Goal: Task Accomplishment & Management: Use online tool/utility

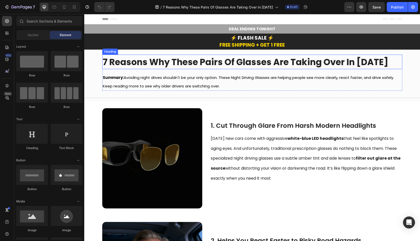
click at [207, 61] on strong "7 Reasons Why These Pairs Of Glasses Are Taking Over In [DATE]" at bounding box center [246, 62] width 286 height 12
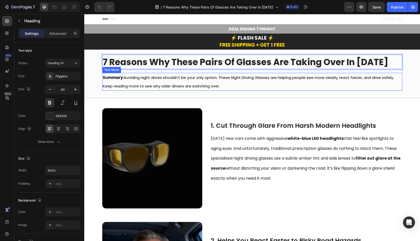
click at [139, 77] on span "Summary: Avoiding night drives shouldn't be your only option. These Night Drivi…" at bounding box center [249, 82] width 292 height 14
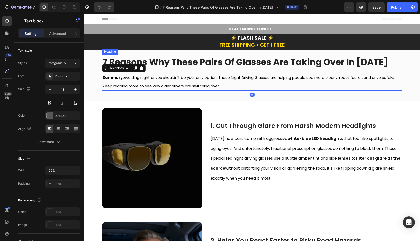
click at [163, 64] on strong "7 Reasons Why These Pairs Of Glasses Are Taking Over In [DATE]" at bounding box center [246, 62] width 286 height 12
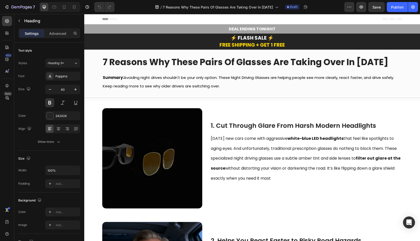
click at [246, 61] on strong "7 Reasons Why These Pairs Of Glasses Are Taking Over In [DATE]" at bounding box center [246, 62] width 286 height 12
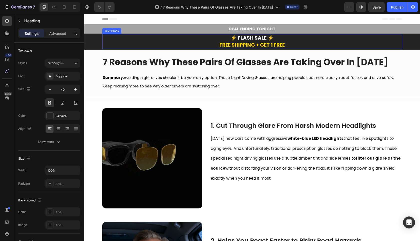
click at [254, 37] on strong "⚡ FLASH SALE ⚡" at bounding box center [252, 37] width 43 height 7
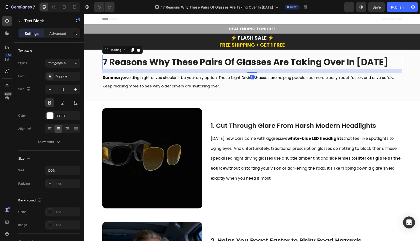
click at [243, 63] on strong "7 Reasons Why These Pairs Of Glasses Are Taking Over In [DATE]" at bounding box center [246, 62] width 286 height 12
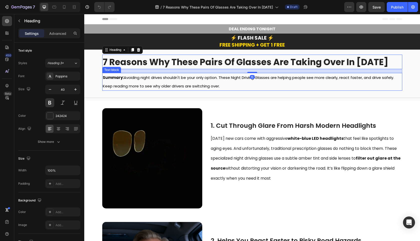
click at [237, 80] on span "Summary: Avoiding night drives shouldn't be your only option. These Night Drivi…" at bounding box center [249, 82] width 292 height 14
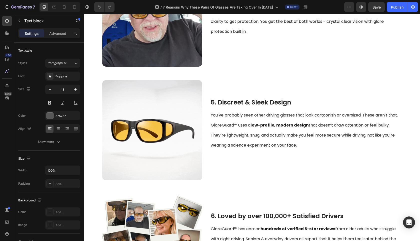
scroll to position [482, 0]
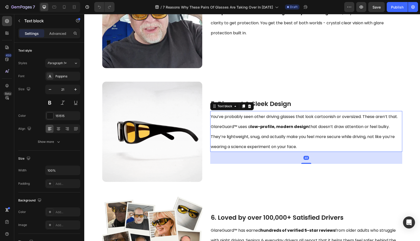
click at [228, 112] on p "You’ve probably seen other driving glasses that look cartoonish or oversized. T…" at bounding box center [306, 131] width 191 height 40
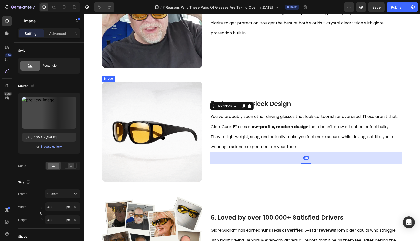
click at [163, 130] on img at bounding box center [152, 132] width 100 height 100
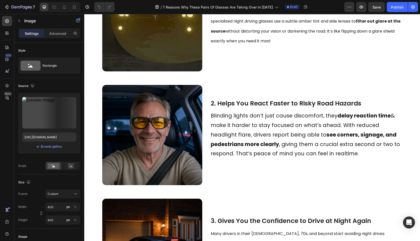
scroll to position [0, 0]
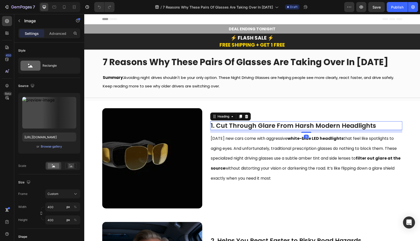
click at [223, 125] on span "1. Cut Through Glare From Harsh Modern Headlights" at bounding box center [293, 125] width 165 height 9
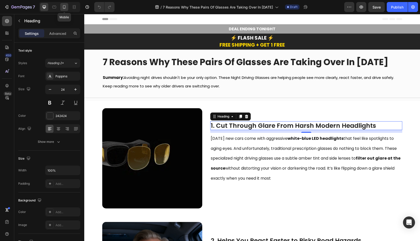
click at [65, 6] on icon at bounding box center [64, 7] width 5 height 5
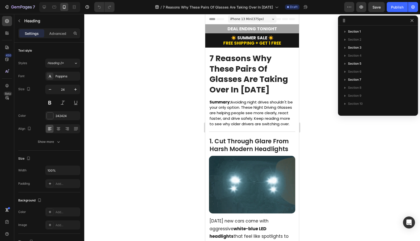
click at [328, 119] on div at bounding box center [252, 127] width 336 height 227
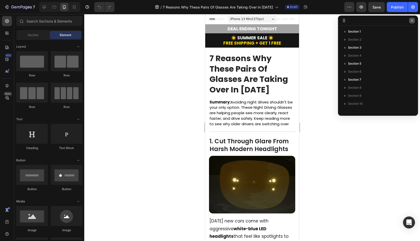
click at [412, 18] on button "button" at bounding box center [412, 21] width 6 height 6
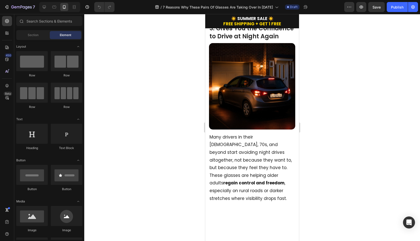
scroll to position [409, 0]
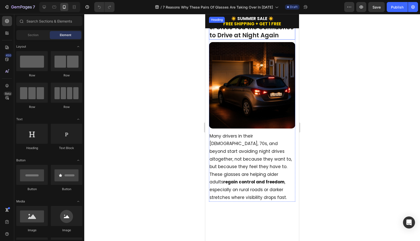
click at [244, 130] on div "3. Gives You the Confidence to Drive at Night Again Heading Image" at bounding box center [252, 77] width 86 height 109
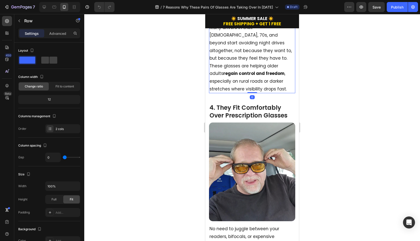
scroll to position [602, 0]
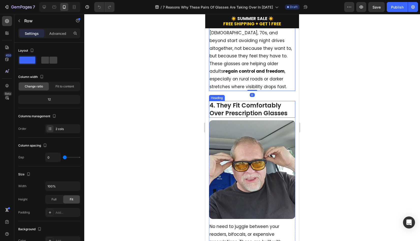
click at [241, 105] on h2 "4. They Fit Comfortably Over Prescription Glasses" at bounding box center [252, 109] width 86 height 17
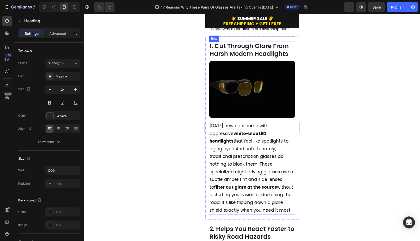
scroll to position [100, 0]
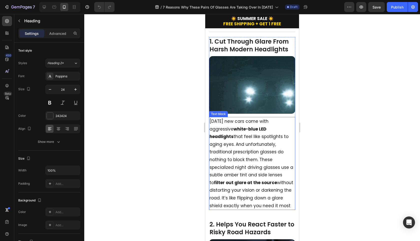
click at [242, 144] on p "Today’s new cars come with aggressive white-blue LED headlights that feel like …" at bounding box center [252, 163] width 85 height 92
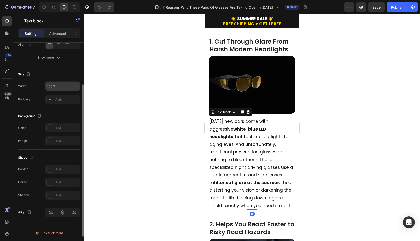
scroll to position [0, 0]
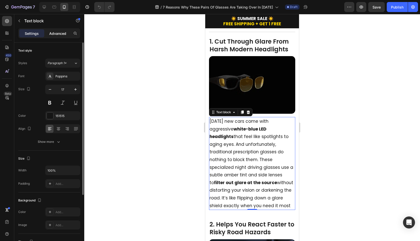
click at [60, 35] on p "Advanced" at bounding box center [57, 33] width 17 height 5
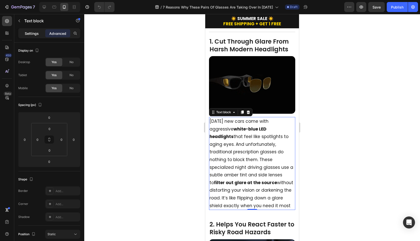
click at [34, 32] on p "Settings" at bounding box center [32, 33] width 14 height 5
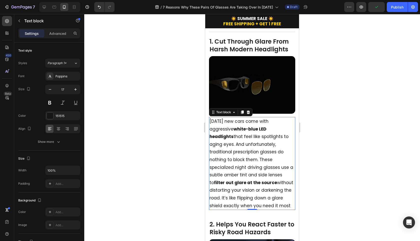
click at [267, 156] on p "Today’s new cars come with aggressive white-blue LED headlights that feel like …" at bounding box center [252, 163] width 85 height 92
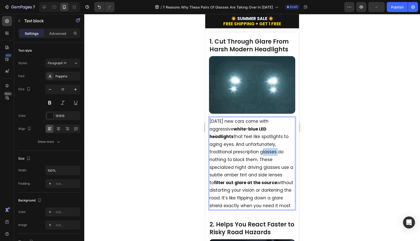
click at [267, 156] on p "Today’s new cars come with aggressive white-blue LED headlights that feel like …" at bounding box center [252, 163] width 85 height 92
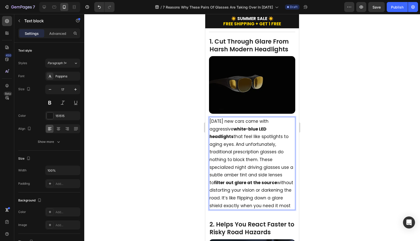
click at [273, 163] on p "Today’s new cars come with aggressive white-blue LED headlights that feel like …" at bounding box center [252, 163] width 85 height 92
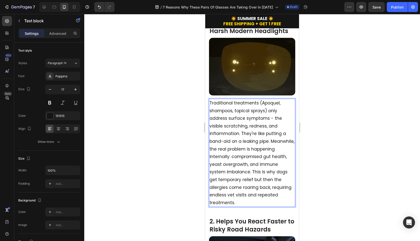
scroll to position [121, 0]
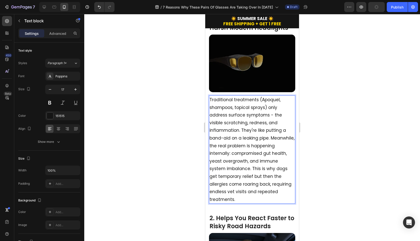
click at [273, 118] on p "Traditional treatments (Apoquel, shampoos, topical sprays) only address surface…" at bounding box center [252, 149] width 85 height 107
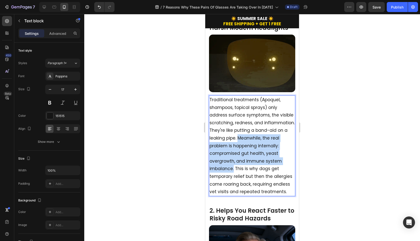
drag, startPoint x: 210, startPoint y: 148, endPoint x: 270, endPoint y: 173, distance: 64.7
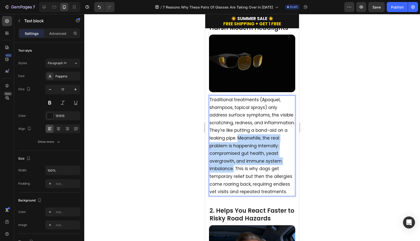
click at [270, 173] on p "Traditional treatments (Apoquel, shampoos, topical sprays) only address surface…" at bounding box center [252, 146] width 85 height 100
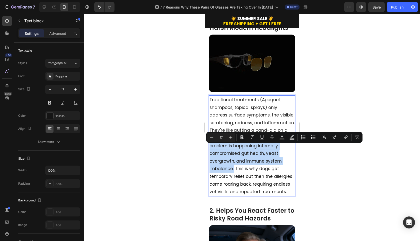
click at [270, 173] on p "Traditional treatments (Apoquel, shampoos, topical sprays) only address surface…" at bounding box center [252, 146] width 85 height 100
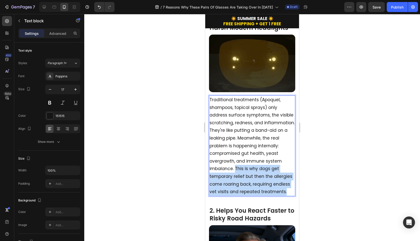
drag, startPoint x: 271, startPoint y: 171, endPoint x: 263, endPoint y: 200, distance: 30.0
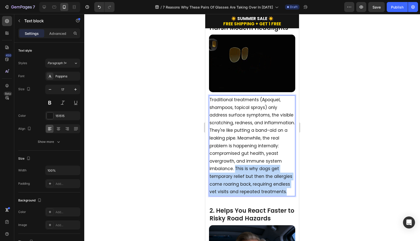
click at [263, 195] on p "Traditional treatments (Apoquel, shampoos, topical sprays) only address surface…" at bounding box center [252, 146] width 85 height 100
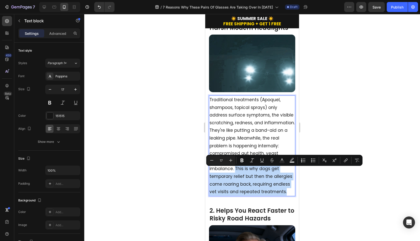
click at [263, 195] on p "Traditional treatments (Apoquel, shampoos, topical sprays) only address surface…" at bounding box center [252, 146] width 85 height 100
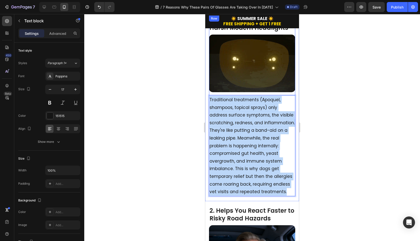
drag, startPoint x: 263, startPoint y: 200, endPoint x: 210, endPoint y: 97, distance: 116.1
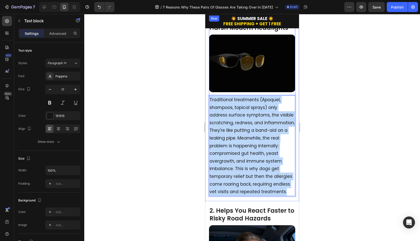
click at [210, 97] on div "1. Cut Through Glare From Harsh Modern Headlights Heading Image Traditional tre…" at bounding box center [252, 106] width 86 height 180
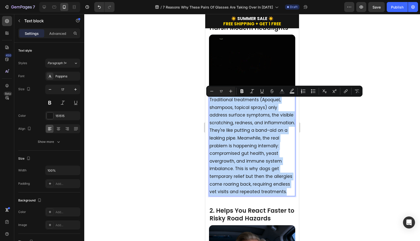
click at [233, 123] on p "Traditional treatments (Apoquel, shampoos, topical sprays) only address surface…" at bounding box center [252, 146] width 85 height 100
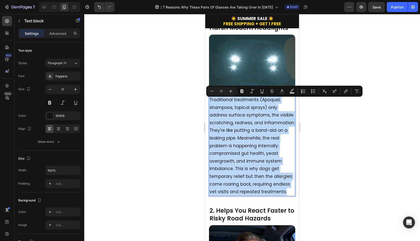
click at [268, 104] on p "Traditional treatments (Apoquel, shampoos, topical sprays) only address surface…" at bounding box center [252, 146] width 85 height 100
click at [281, 106] on p "Traditional treatments (Apoquel, shampoos, topical sprays) only address surface…" at bounding box center [252, 146] width 85 height 100
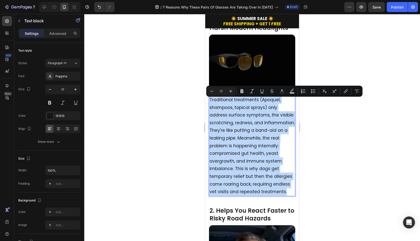
click at [281, 101] on p "Traditional treatments (Apoquel, shampoos, topical sprays) only address surface…" at bounding box center [252, 146] width 85 height 100
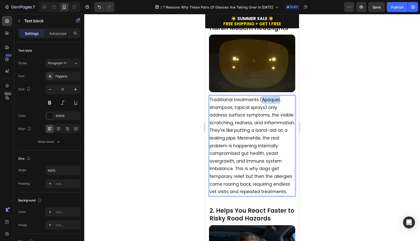
drag, startPoint x: 278, startPoint y: 100, endPoint x: 261, endPoint y: 100, distance: 17.0
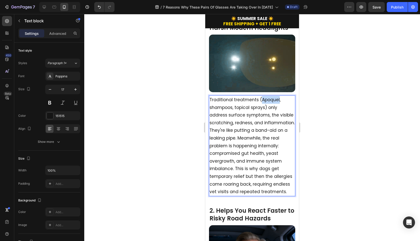
click at [261, 100] on p "Traditional treatments (Apoquel, shampoos, topical sprays) only address surface…" at bounding box center [252, 146] width 85 height 100
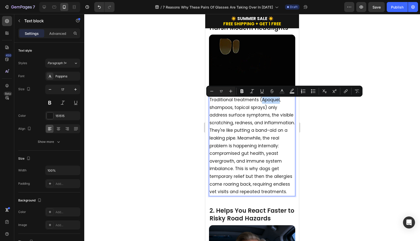
copy p "Apoquel"
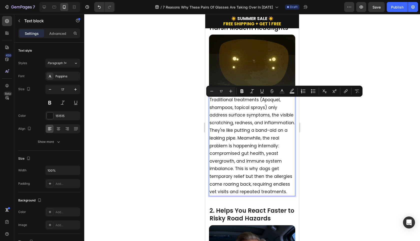
click at [282, 113] on p "Traditional treatments (Apoquel, shampoos, topical sprays) only address surface…" at bounding box center [252, 146] width 85 height 100
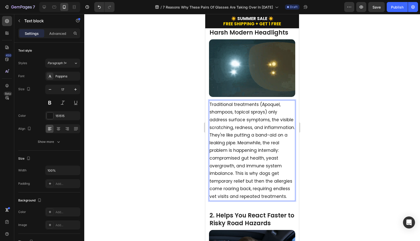
scroll to position [146, 0]
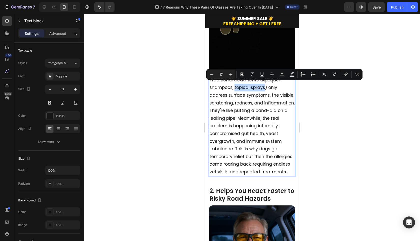
drag, startPoint x: 264, startPoint y: 85, endPoint x: 235, endPoint y: 85, distance: 29.0
click at [235, 85] on p "Traditional treatments (Apoquel, shampoos, topical sprays) only address surface…" at bounding box center [252, 126] width 85 height 100
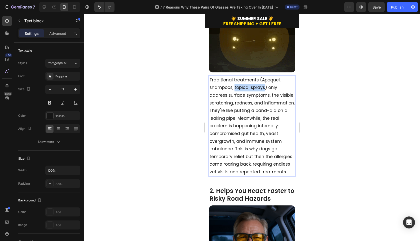
click at [235, 85] on p "Traditional treatments (Apoquel, shampoos, topical sprays) only address surface…" at bounding box center [252, 126] width 85 height 100
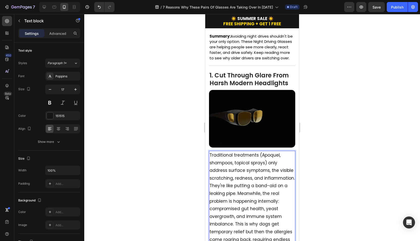
scroll to position [52, 0]
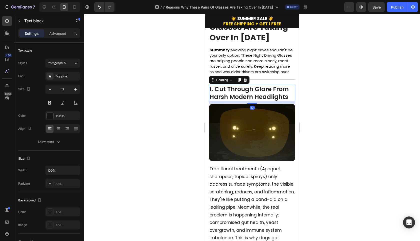
click at [232, 95] on h2 "1. Cut Through Glare From Harsh Modern Headlights" at bounding box center [252, 93] width 86 height 17
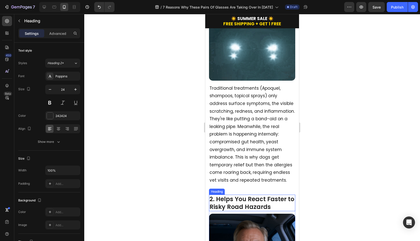
scroll to position [128, 0]
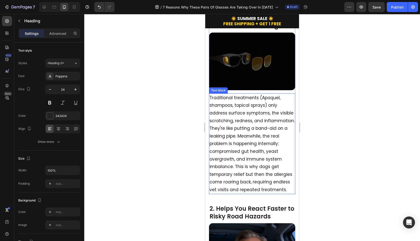
click at [252, 122] on p "Traditional treatments (Apoquel, shampoos, topical sprays) only address surface…" at bounding box center [252, 144] width 85 height 100
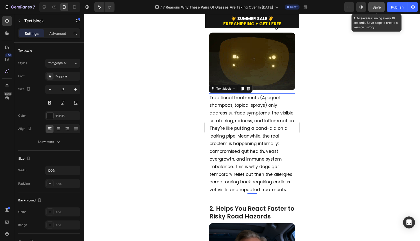
click at [374, 9] on span "Save" at bounding box center [377, 7] width 8 height 4
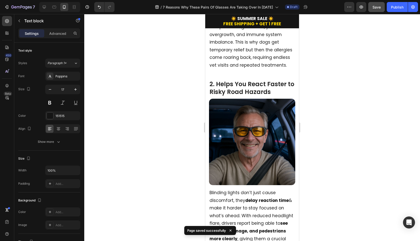
scroll to position [256, 0]
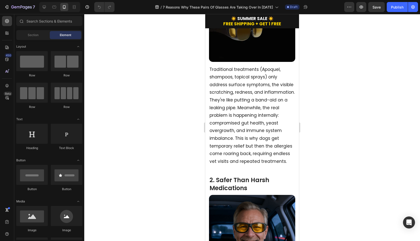
scroll to position [172, 0]
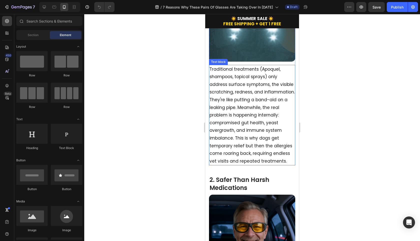
click at [211, 67] on p "Traditional treatments (Apoquel, shampoos, topical sprays) only address surface…" at bounding box center [252, 115] width 85 height 100
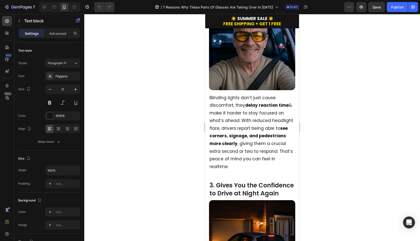
scroll to position [366, 0]
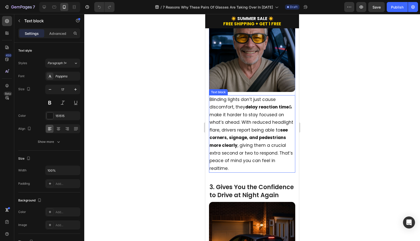
click at [238, 117] on p "Blinding lights don’t just cause discomfort, they delay reaction time & make it…" at bounding box center [252, 134] width 85 height 77
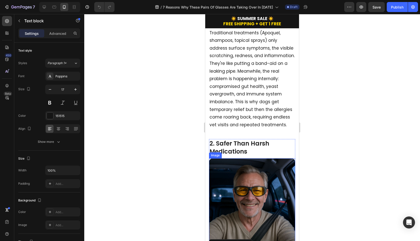
scroll to position [113, 0]
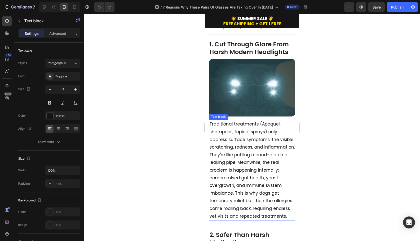
click at [247, 169] on p "Traditional treatments (Apoquel, shampoos, topical sprays) only address surface…" at bounding box center [252, 170] width 85 height 100
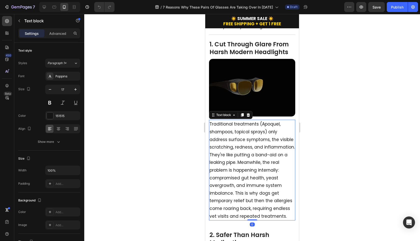
click at [246, 130] on p "Traditional treatments (Apoquel, shampoos, topical sprays) only address surface…" at bounding box center [252, 170] width 85 height 100
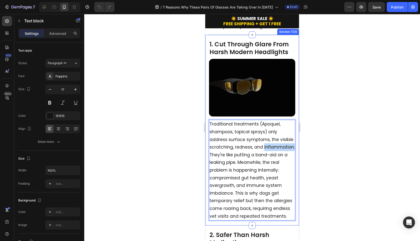
drag, startPoint x: 239, startPoint y: 157, endPoint x: 208, endPoint y: 157, distance: 30.5
click at [208, 157] on div "1. Cut Through Glare From Harsh Modern Headlights Heading Image Traditional tre…" at bounding box center [252, 130] width 94 height 190
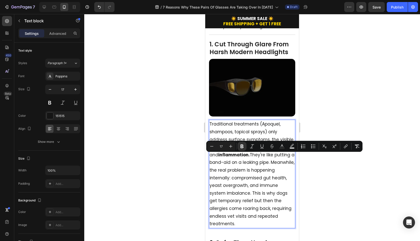
click at [235, 160] on p "Traditional treatments (Apoquel, shampoos, topical sprays) only address surface…" at bounding box center [252, 173] width 85 height 107
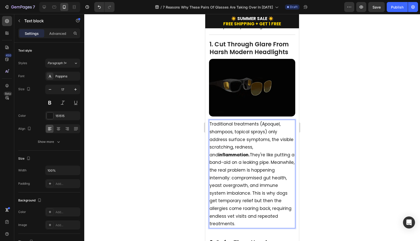
click at [268, 170] on p "Traditional treatments (Apoquel, shampoos, topical sprays) only address surface…" at bounding box center [252, 173] width 85 height 107
click at [237, 49] on h2 "1. Cut Through Glare From Harsh Modern Headlights" at bounding box center [252, 48] width 86 height 17
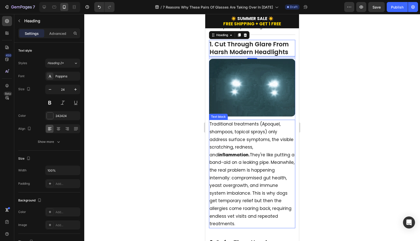
click at [228, 144] on p "Traditional treatments (Apoquel, shampoos, topical sprays) only address surface…" at bounding box center [252, 173] width 85 height 107
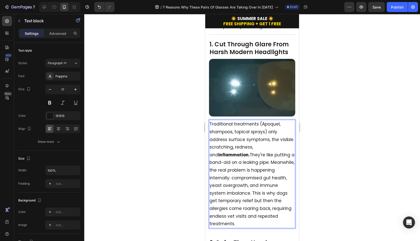
click at [267, 141] on p "Traditional treatments (Apoquel, shampoos, topical sprays) only address surface…" at bounding box center [252, 173] width 85 height 107
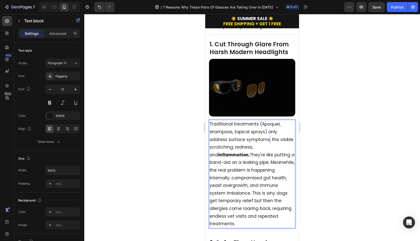
click at [267, 141] on p "Traditional treatments (Apoquel, shampoos, topical sprays) only address surface…" at bounding box center [252, 173] width 85 height 107
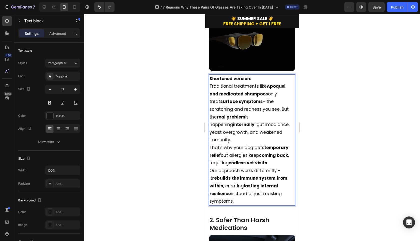
scroll to position [163, 0]
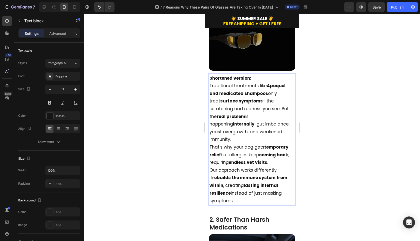
click at [252, 74] on p "Shortened version:" at bounding box center [252, 78] width 85 height 8
drag, startPoint x: 253, startPoint y: 75, endPoint x: 208, endPoint y: 75, distance: 45.1
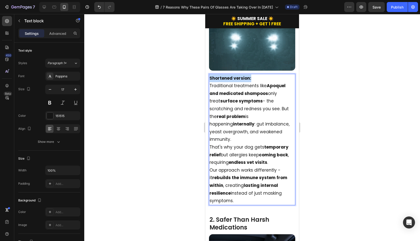
click at [208, 75] on div "1. Cut Through Glare From Harsh Modern Headlights Heading Image Shortened versi…" at bounding box center [252, 99] width 94 height 221
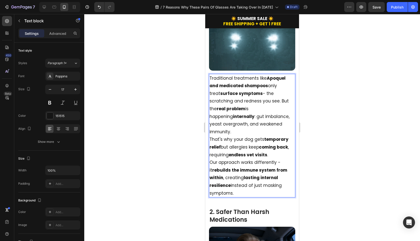
click at [253, 90] on p "Traditional treatments like Apoquel and medicated shampoos only treat surface s…" at bounding box center [252, 104] width 85 height 61
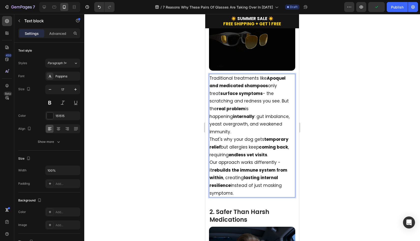
click at [254, 92] on p "Traditional treatments like Apoquel and medicated shampoos only treat surface s…" at bounding box center [252, 104] width 85 height 61
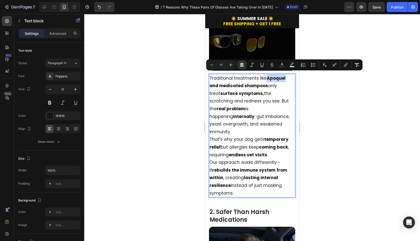
drag, startPoint x: 267, startPoint y: 76, endPoint x: 285, endPoint y: 76, distance: 18.3
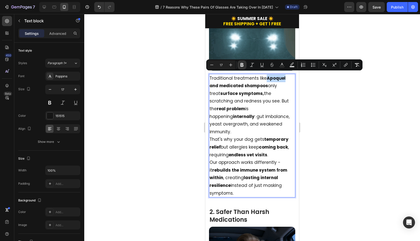
click at [285, 76] on p "Traditional treatments like Apoquel and medicated shampoos only treat surface s…" at bounding box center [252, 104] width 85 height 61
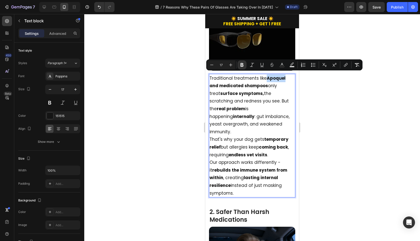
copy strong "Apoquel"
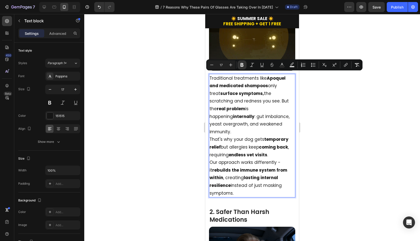
click at [279, 93] on p "Traditional treatments like Apoquel and medicated shampoos only treat surface s…" at bounding box center [252, 104] width 85 height 61
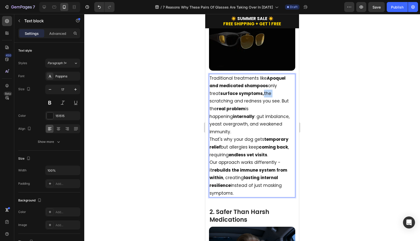
drag, startPoint x: 260, startPoint y: 92, endPoint x: 252, endPoint y: 92, distance: 8.3
click at [252, 92] on p "Traditional treatments like Apoquel and medicated shampoos only treat surface s…" at bounding box center [252, 104] width 85 height 61
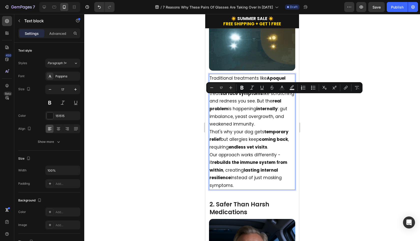
drag, startPoint x: 254, startPoint y: 99, endPoint x: 272, endPoint y: 100, distance: 17.5
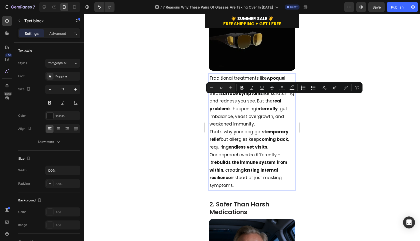
click at [272, 100] on p "Traditional treatments like Apoquel and medicated shampoos only treat surface s…" at bounding box center [252, 101] width 85 height 54
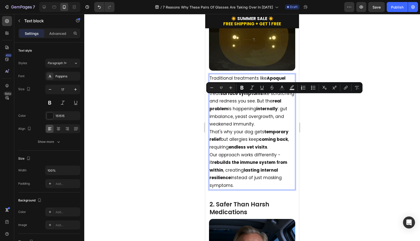
click at [271, 120] on p "Traditional treatments like Apoquel and medicated shampoos only treat surface s…" at bounding box center [252, 101] width 85 height 54
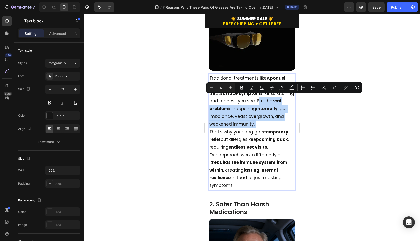
drag, startPoint x: 271, startPoint y: 120, endPoint x: 258, endPoint y: 100, distance: 22.8
click at [258, 100] on p "Traditional treatments like Apoquel and medicated shampoos only treat surface s…" at bounding box center [252, 101] width 85 height 54
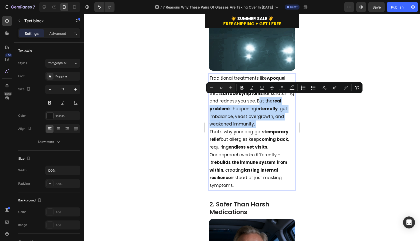
click at [262, 125] on p "Traditional treatments like Apoquel and medicated shampoos only treat surface s…" at bounding box center [252, 101] width 85 height 54
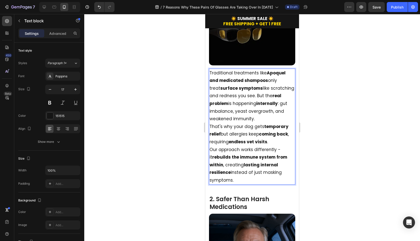
scroll to position [168, 0]
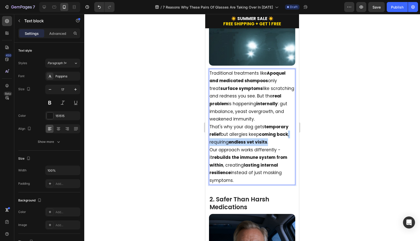
drag, startPoint x: 275, startPoint y: 137, endPoint x: 289, endPoint y: 133, distance: 14.6
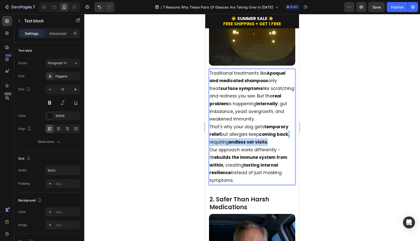
click at [289, 133] on p "That's why your dog gets temporary relief but allergies keep coming back , requ…" at bounding box center [252, 134] width 85 height 23
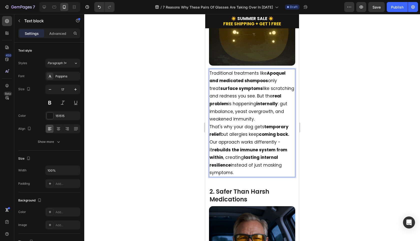
click at [279, 139] on p "Our approach works differently - it rebuilds the immune system from within , cr…" at bounding box center [252, 157] width 85 height 38
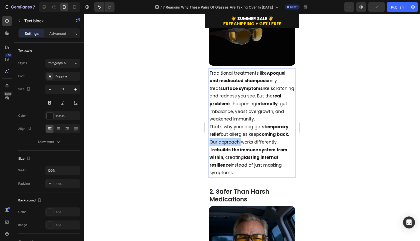
drag, startPoint x: 240, startPoint y: 140, endPoint x: 204, endPoint y: 140, distance: 36.3
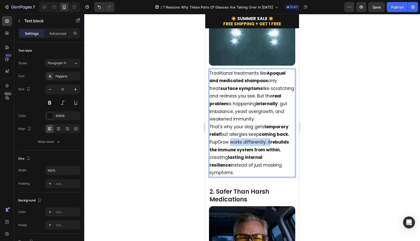
drag, startPoint x: 270, startPoint y: 140, endPoint x: 231, endPoint y: 139, distance: 38.8
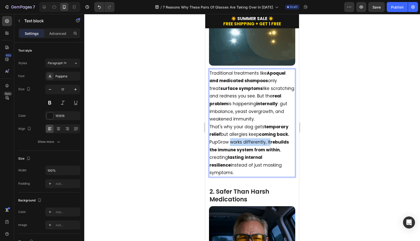
click at [231, 139] on p "PupGrow works differently, it rebuilds the immune system from within , creating…" at bounding box center [252, 157] width 85 height 38
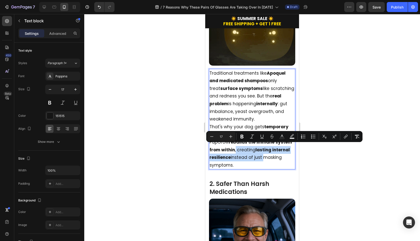
drag, startPoint x: 253, startPoint y: 146, endPoint x: 285, endPoint y: 158, distance: 33.5
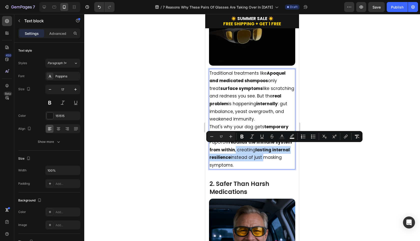
click at [285, 158] on p "PupGrow rebuilds the immune system from within , creating lasting internal resi…" at bounding box center [252, 153] width 85 height 31
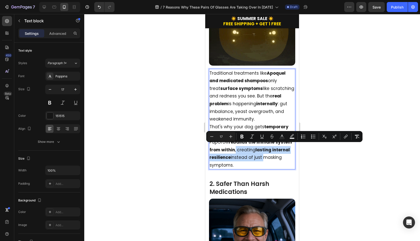
click at [285, 158] on p "PupGrow rebuilds the immune system from within , creating lasting internal resi…" at bounding box center [252, 153] width 85 height 31
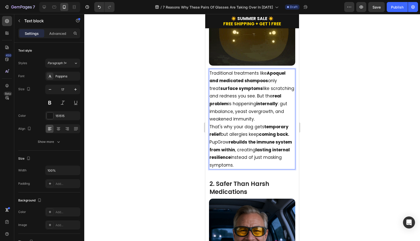
click at [253, 149] on p "PupGrow rebuilds the immune system from within , creating lasting internal resi…" at bounding box center [252, 153] width 85 height 31
click at [254, 149] on p "PupGrow rebuilds the immune system from within , creating lasting internal resi…" at bounding box center [252, 153] width 85 height 31
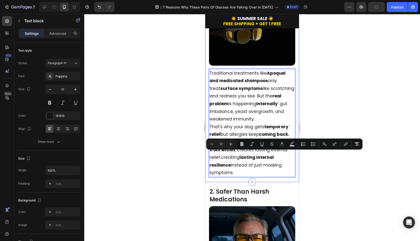
drag, startPoint x: 239, startPoint y: 154, endPoint x: 258, endPoint y: 177, distance: 30.1
click at [258, 177] on div "1. Cut Through Glare From Harsh Modern Headlights Heading Image Traditional tre…" at bounding box center [252, 83] width 94 height 198
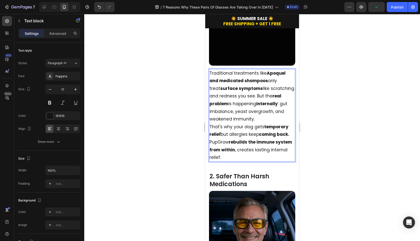
click at [269, 146] on p "PupGrow rebuilds the immune system from within , creates lasting internal relie…" at bounding box center [252, 149] width 85 height 23
click at [266, 154] on p "PupGrow rebuilds the immune system from within , creating lasting internal reli…" at bounding box center [252, 149] width 85 height 23
drag, startPoint x: 238, startPoint y: 154, endPoint x: 195, endPoint y: 154, distance: 43.3
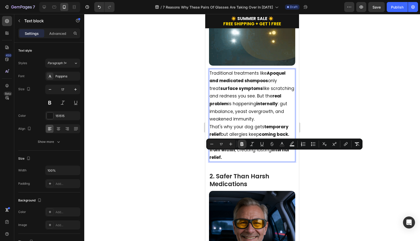
click at [250, 155] on p "PupGrow rebuilds the immune system from within , creating lasting internal reli…" at bounding box center [252, 149] width 85 height 23
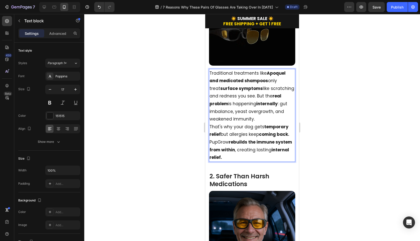
scroll to position [173, 0]
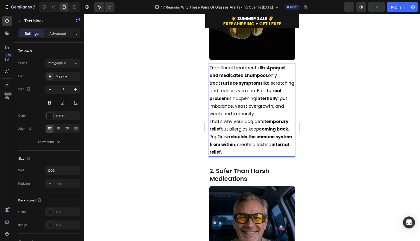
click at [261, 111] on p "Traditional treatments like Apoquel and medicated shampoos only treat surface s…" at bounding box center [252, 91] width 85 height 54
click at [261, 150] on p "PupGrow rebuilds the immune system from within , creating lasting internal reli…" at bounding box center [252, 144] width 85 height 23
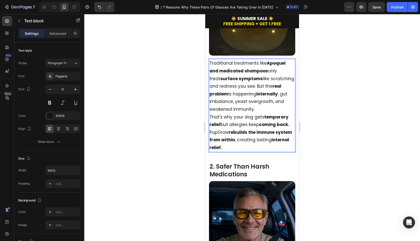
scroll to position [122, 0]
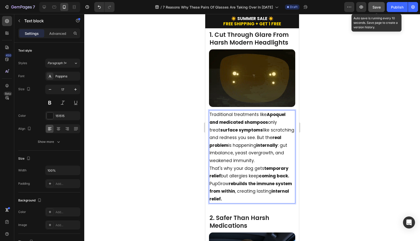
click at [375, 8] on span "Save" at bounding box center [377, 7] width 8 height 4
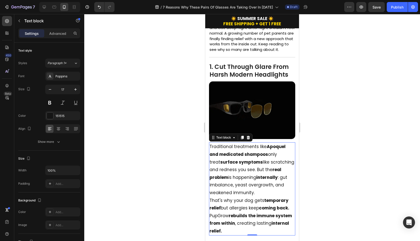
scroll to position [90, 0]
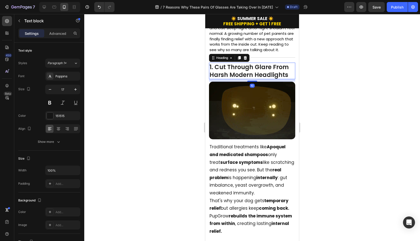
click at [246, 77] on h2 "1. Cut Through Glare From Harsh Modern Headlights" at bounding box center [252, 71] width 86 height 17
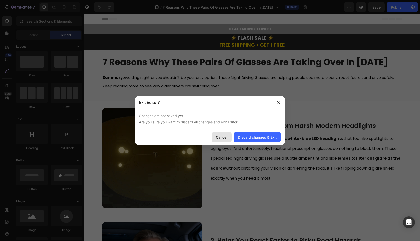
click at [222, 138] on div "Cancel" at bounding box center [222, 136] width 12 height 5
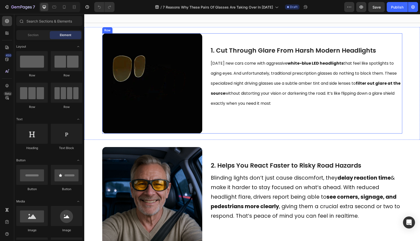
scroll to position [72, 0]
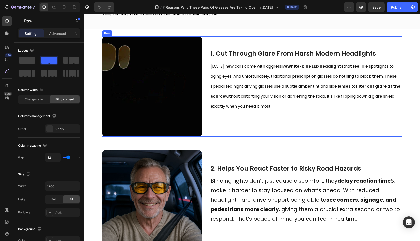
click at [294, 126] on div "1. Cut Through Glare From Harsh Modern Headlights Heading Today’s new cars come…" at bounding box center [306, 86] width 192 height 100
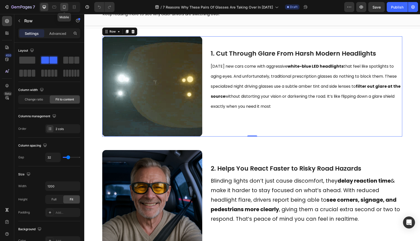
click at [67, 9] on icon at bounding box center [64, 7] width 5 height 5
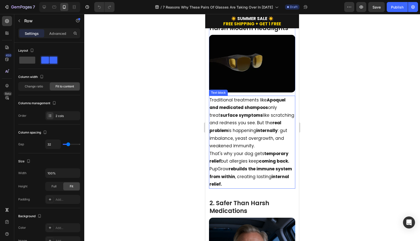
scroll to position [143, 0]
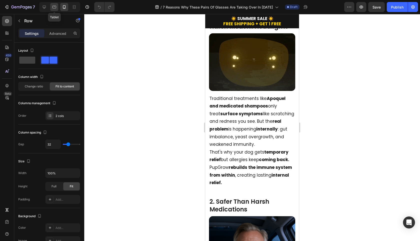
click at [56, 10] on div at bounding box center [54, 7] width 8 height 8
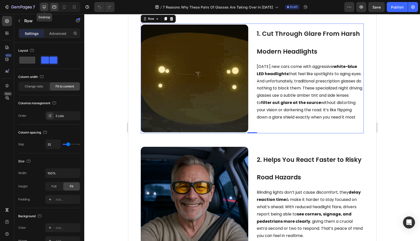
click at [47, 8] on div at bounding box center [44, 7] width 8 height 8
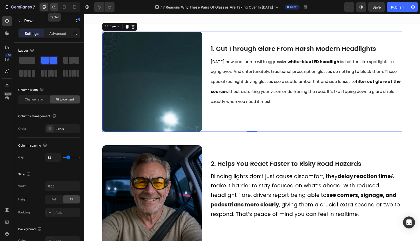
click at [57, 8] on icon at bounding box center [54, 7] width 5 height 5
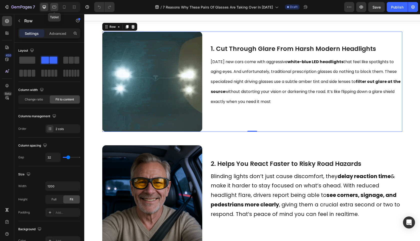
type input "100%"
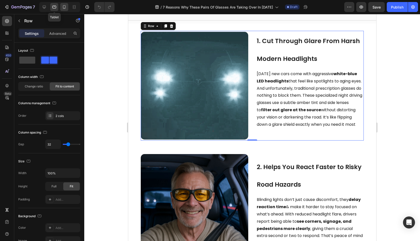
click at [63, 8] on icon at bounding box center [64, 7] width 3 height 4
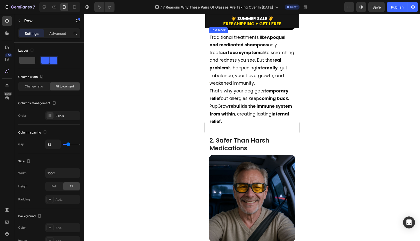
scroll to position [151, 0]
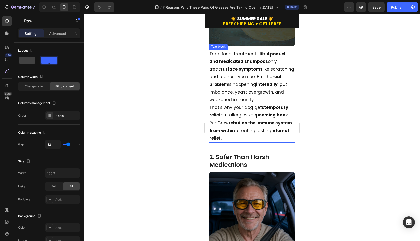
click at [243, 94] on p "Traditional treatments like Apoquel and medicated shampoos only treat surface s…" at bounding box center [252, 77] width 85 height 54
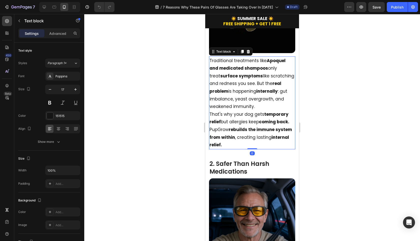
scroll to position [143, 0]
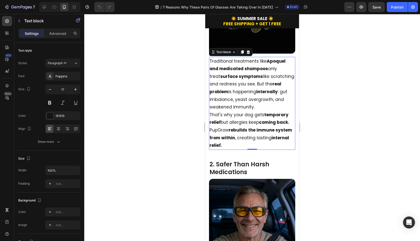
click at [221, 127] on p "PupGrow rebuilds the immune system from within , creating lasting internal reli…" at bounding box center [252, 137] width 85 height 23
click at [232, 136] on strong "rebuilds the immune system from within" at bounding box center [251, 134] width 83 height 14
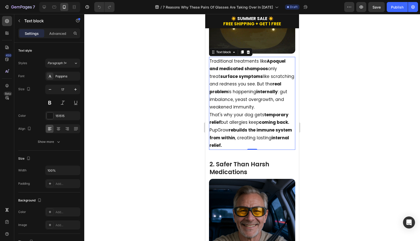
click at [368, 6] on div "Preview Save Publish" at bounding box center [382, 7] width 74 height 10
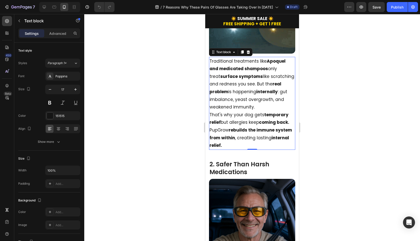
click at [374, 7] on span "Save" at bounding box center [377, 7] width 8 height 4
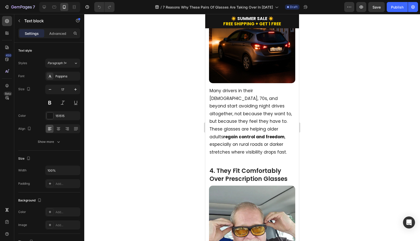
scroll to position [612, 0]
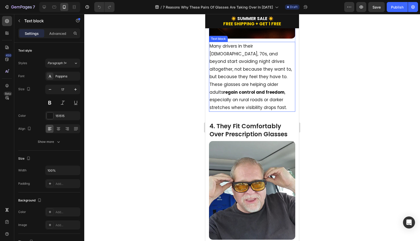
click at [237, 89] on strong "regain control and freedom" at bounding box center [253, 92] width 61 height 6
click at [237, 79] on p "Many drivers in their 60s, 70s, and beyond start avoiding night drives altogeth…" at bounding box center [252, 76] width 85 height 69
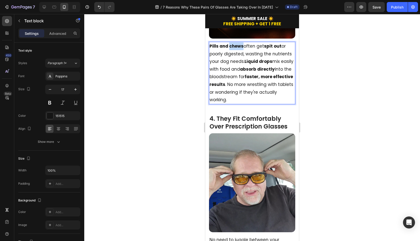
drag, startPoint x: 243, startPoint y: 50, endPoint x: 229, endPoint y: 50, distance: 13.8
click at [229, 49] on strong "Pills and chews" at bounding box center [227, 46] width 34 height 6
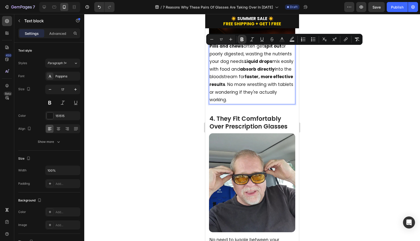
click at [246, 51] on p "Pills and chews often get spit out or poorly digested, wasting the nutrients yo…" at bounding box center [252, 72] width 85 height 61
drag, startPoint x: 244, startPoint y: 51, endPoint x: 268, endPoint y: 51, distance: 24.3
click at [268, 51] on p "Pills and chews often get spit out or poorly digested, wasting the nutrients yo…" at bounding box center [252, 72] width 85 height 61
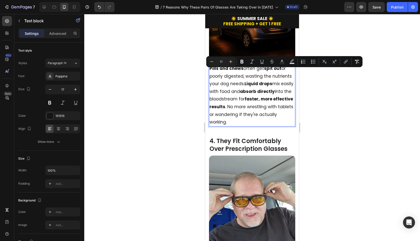
click at [276, 103] on strong "faster, more effective results" at bounding box center [252, 103] width 84 height 14
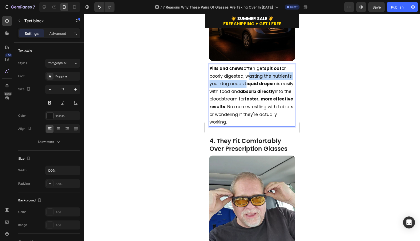
drag, startPoint x: 244, startPoint y: 81, endPoint x: 247, endPoint y: 88, distance: 7.8
click at [247, 88] on p "Pills and chews often get spit out or poorly digested, wasting the nutrients yo…" at bounding box center [252, 95] width 85 height 61
click at [246, 87] on strong "Liquid drops" at bounding box center [259, 84] width 28 height 6
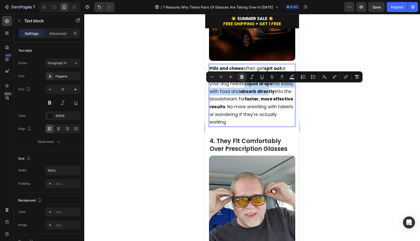
drag, startPoint x: 245, startPoint y: 88, endPoint x: 281, endPoint y: 97, distance: 37.5
click at [281, 97] on p "Pills and chews often get spit out or poorly digested, wasting the nutrients yo…" at bounding box center [252, 95] width 85 height 61
click at [275, 94] on strong "absorb directly" at bounding box center [257, 91] width 35 height 6
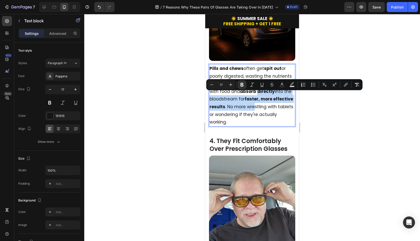
drag, startPoint x: 271, startPoint y: 96, endPoint x: 274, endPoint y: 113, distance: 17.8
click at [274, 113] on p "Pills and chews often get spit out or poorly digested, wasting the nutrients yo…" at bounding box center [252, 95] width 85 height 61
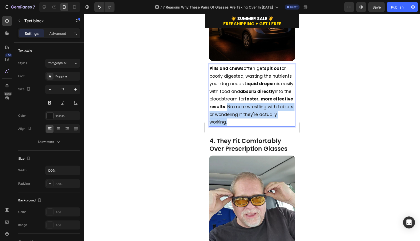
drag, startPoint x: 248, startPoint y: 111, endPoint x: 258, endPoint y: 124, distance: 17.2
click at [258, 124] on p "Pills and chews often get spit out or poorly digested, wasting the nutrients yo…" at bounding box center [252, 95] width 85 height 61
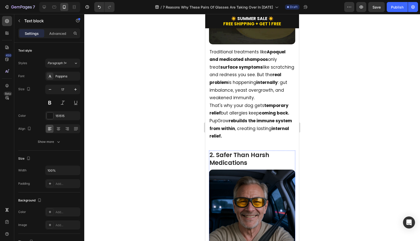
scroll to position [155, 0]
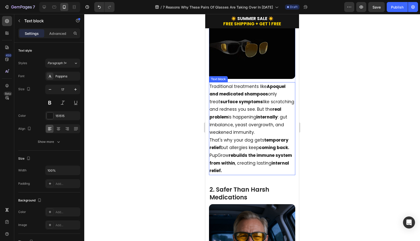
click at [229, 156] on p "PupGrow rebuilds the immune system from within , creating lasting internal reli…" at bounding box center [252, 162] width 85 height 23
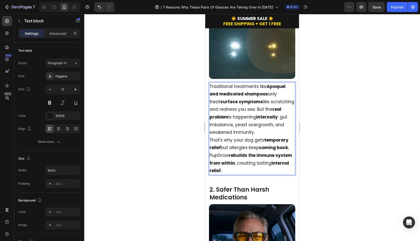
click at [229, 152] on p "PupGrow rebuilds the immune system from within , creating lasting internal reli…" at bounding box center [252, 162] width 85 height 23
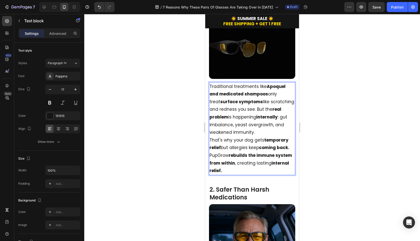
click at [229, 152] on p "PupGrow rebuilds the immune system from within , creating lasting internal reli…" at bounding box center [252, 162] width 85 height 23
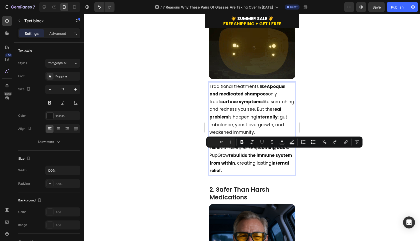
click at [228, 153] on p "PupGrow rebuilds the immune system from within , creating lasting internal reli…" at bounding box center [252, 162] width 85 height 23
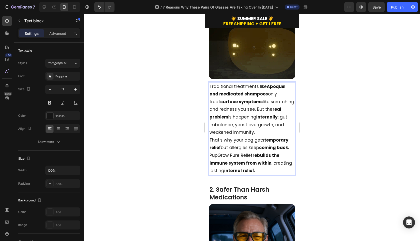
click at [229, 152] on p "PupGrow Pure Relief rebuilds the immune system from within , creating lasting i…" at bounding box center [252, 162] width 85 height 23
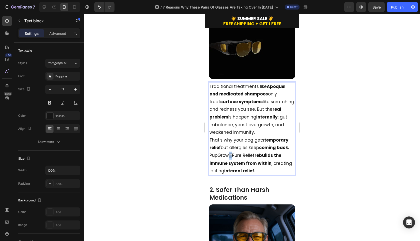
drag, startPoint x: 232, startPoint y: 153, endPoint x: 229, endPoint y: 153, distance: 2.8
click at [229, 153] on span "™" at bounding box center [230, 155] width 3 height 6
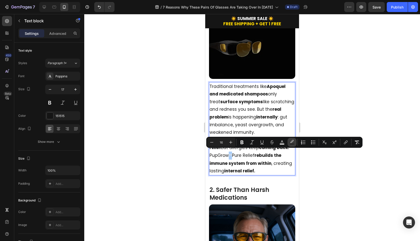
click at [292, 143] on rect "Editor contextual toolbar" at bounding box center [292, 143] width 5 height 1
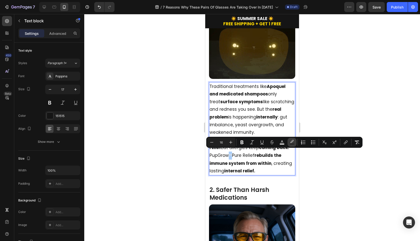
type input "1F1F1F"
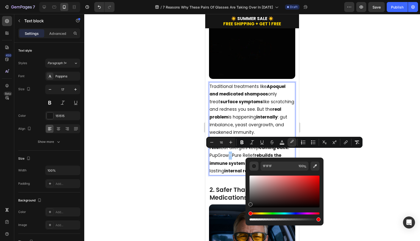
click at [255, 167] on div "Editor contextual toolbar" at bounding box center [254, 165] width 5 height 5
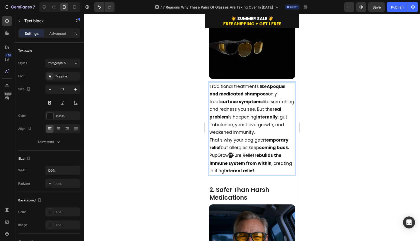
click at [242, 155] on p "PupGrow ™ Pure Relief rebuilds the immune system from within , creating lasting…" at bounding box center [252, 162] width 85 height 23
click at [230, 153] on span "™" at bounding box center [230, 155] width 3 height 6
click at [232, 152] on p "PupGrow ™ Pure Relief rebuilds the immune system from within , creating lasting…" at bounding box center [252, 162] width 85 height 23
click at [273, 157] on p "PupGrow™ Pure Relief rebuilds the immune system from within , creating lasting …" at bounding box center [252, 162] width 85 height 23
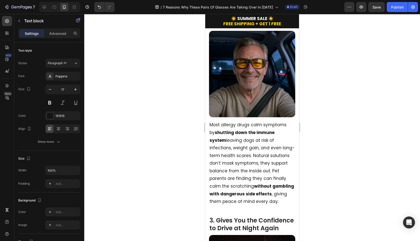
scroll to position [327, 0]
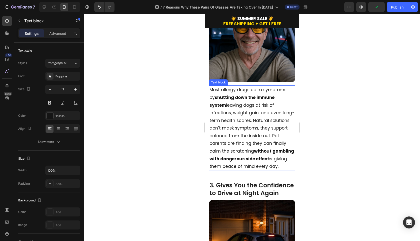
click at [254, 133] on p "Most allergy drugs calm symptoms by shutting down the immune system leaving dog…" at bounding box center [252, 128] width 85 height 84
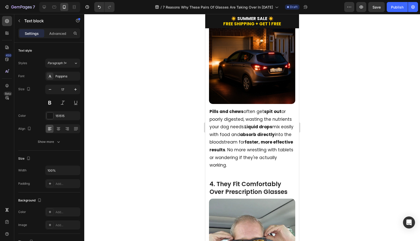
scroll to position [555, 0]
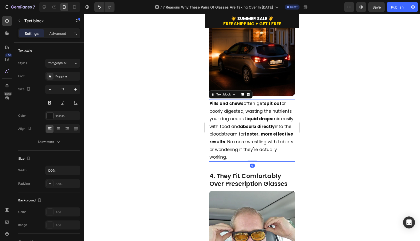
click at [241, 139] on p "Pills and chews often get spit out or poorly digested, wasting the nutrients yo…" at bounding box center [252, 130] width 85 height 61
click at [376, 7] on span "Save" at bounding box center [377, 7] width 8 height 4
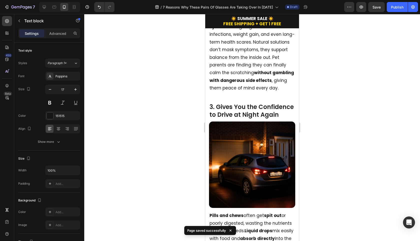
scroll to position [441, 0]
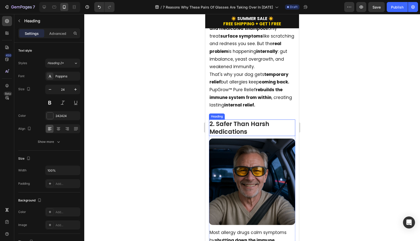
click at [239, 125] on h2 "2. Safer Than Harsh Medications" at bounding box center [252, 127] width 86 height 17
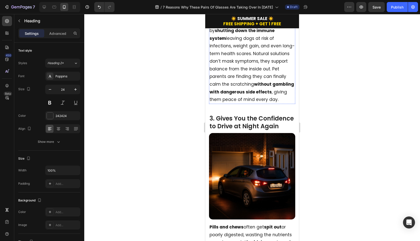
scroll to position [432, 0]
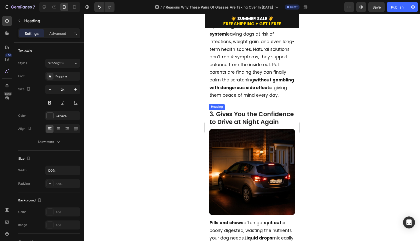
click at [240, 125] on h2 "3. Gives You the Confidence to Drive at Night Again" at bounding box center [252, 118] width 86 height 17
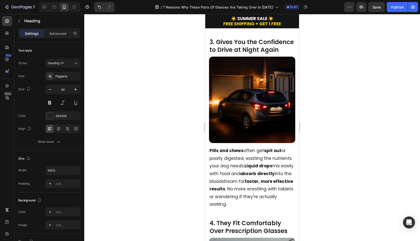
scroll to position [572, 0]
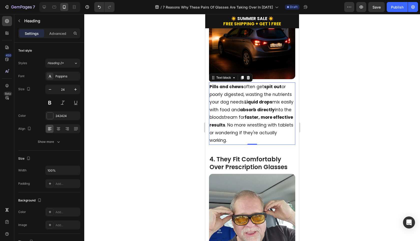
click at [251, 124] on p "Pills and chews often get spit out or poorly digested, wasting the nutrients yo…" at bounding box center [252, 113] width 85 height 61
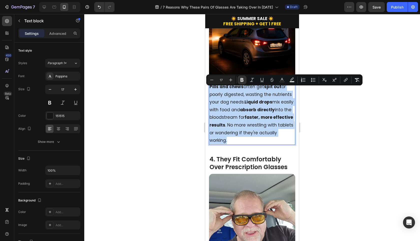
copy p "Pills and chews often get spit out or poorly digested, wasting the nutrients yo…"
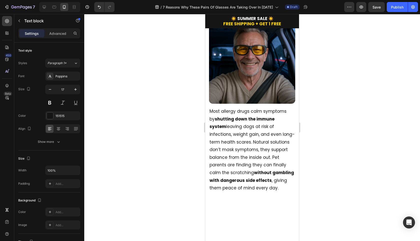
type input "16"
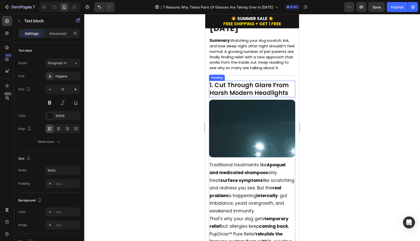
scroll to position [68, 0]
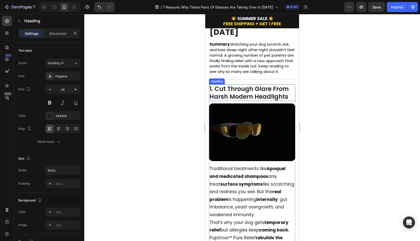
click at [242, 101] on h2 "1. Cut Through Glare From Harsh Modern Headlights" at bounding box center [252, 92] width 86 height 17
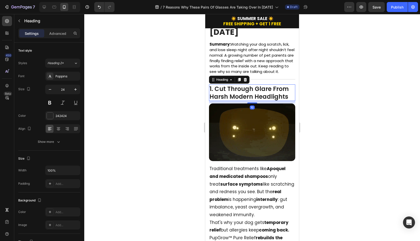
click at [243, 96] on h2 "1. Cut Through Glare From Harsh Modern Headlights" at bounding box center [252, 92] width 86 height 17
click at [243, 96] on p "1. Cut Through Glare From Harsh Modern Headlights" at bounding box center [252, 93] width 85 height 16
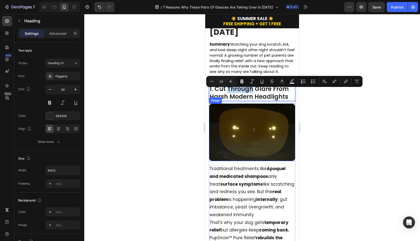
click at [286, 108] on img at bounding box center [252, 132] width 86 height 58
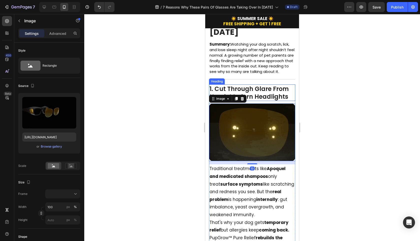
click at [284, 100] on p "1. Cut Through Glare From Harsh Modern Headlights" at bounding box center [252, 93] width 85 height 16
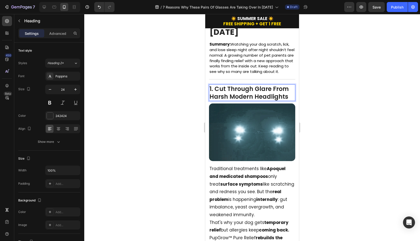
click at [289, 100] on p "1. Cut Through Glare From Harsh Modern Headlights" at bounding box center [252, 93] width 85 height 16
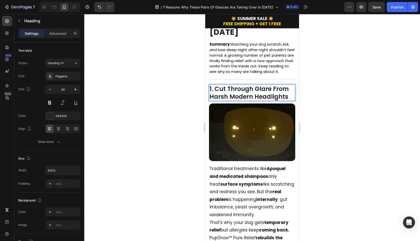
click at [289, 100] on p "1. Cut Through Glare From Harsh Modern Headlights" at bounding box center [252, 93] width 85 height 16
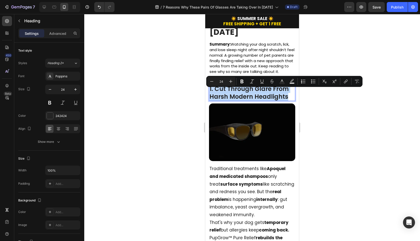
drag, startPoint x: 289, startPoint y: 102, endPoint x: 218, endPoint y: 93, distance: 71.4
click at [218, 93] on p "1. Cut Through Glare From Harsh Modern Headlights" at bounding box center [252, 93] width 85 height 16
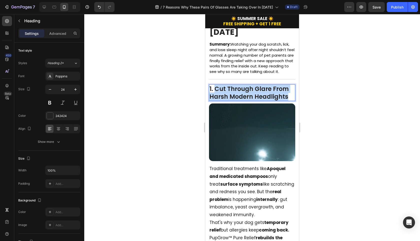
drag, startPoint x: 216, startPoint y: 93, endPoint x: 288, endPoint y: 102, distance: 72.1
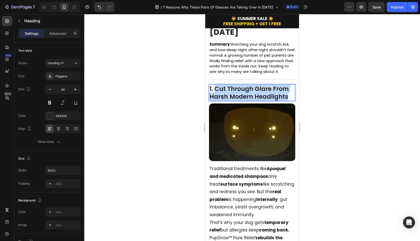
click at [288, 100] on p "1. Cut Through Glare From Harsh Modern Headlights" at bounding box center [252, 93] width 85 height 16
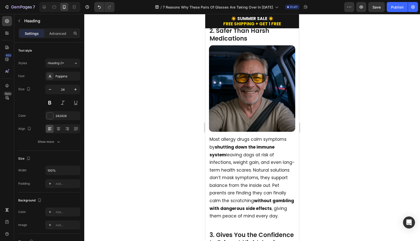
type input "16"
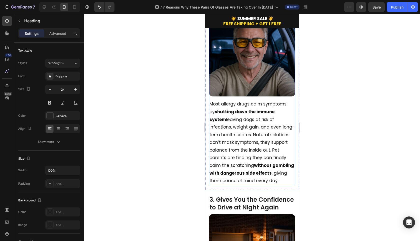
scroll to position [448, 0]
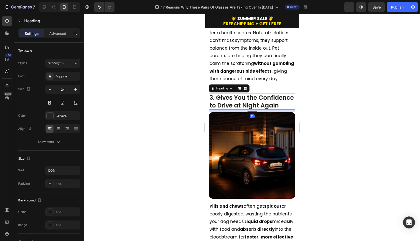
click at [243, 110] on h2 "3. Gives You the Confidence to Drive at Night Again" at bounding box center [252, 101] width 86 height 17
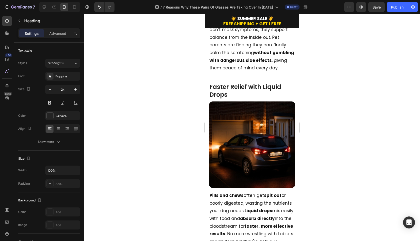
scroll to position [459, 0]
click at [211, 94] on h2 "Faster Relief with Liquid Drops" at bounding box center [252, 90] width 86 height 17
click at [211, 94] on p "Faster Relief with Liquid Drops" at bounding box center [252, 91] width 85 height 16
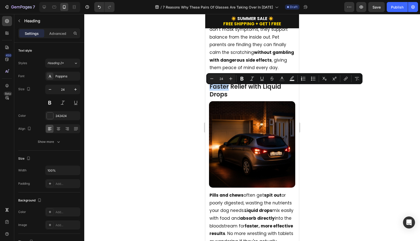
click at [211, 88] on p "Faster Relief with Liquid Drops" at bounding box center [252, 91] width 85 height 16
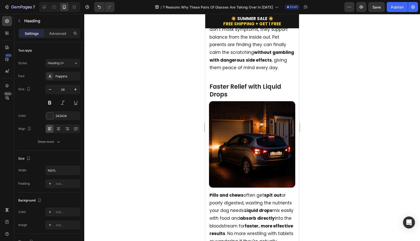
click at [234, 95] on p "Faster Relief with Liquid Drops" at bounding box center [252, 91] width 85 height 16
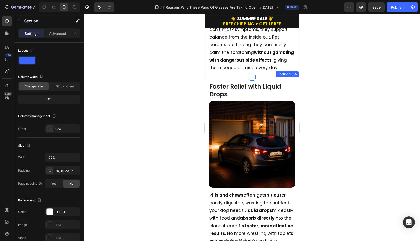
click at [229, 85] on div "Faster Relief with Liquid Drops Heading Image Pills and chews often get spit ou…" at bounding box center [252, 167] width 94 height 181
click at [227, 93] on p "Faster Relief with Liquid Drops" at bounding box center [252, 91] width 85 height 16
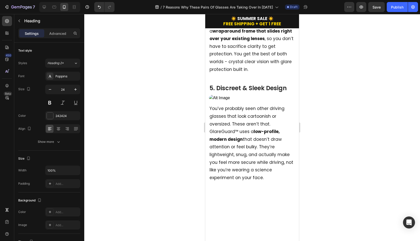
scroll to position [844, 0]
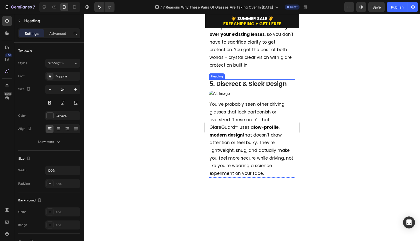
click at [245, 79] on h2 "5. Discreet & Sleek Design" at bounding box center [252, 83] width 86 height 9
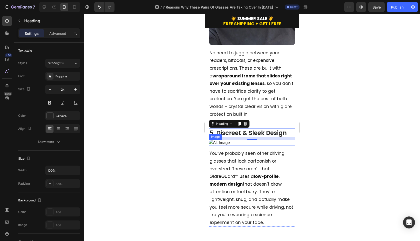
scroll to position [763, 0]
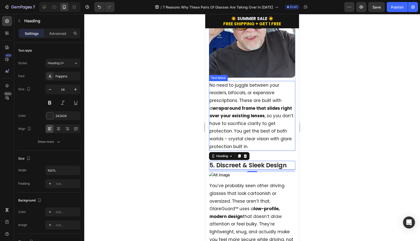
click at [246, 94] on p "No need to juggle between your readers, bifocals, or expensive prescriptions. T…" at bounding box center [252, 115] width 85 height 69
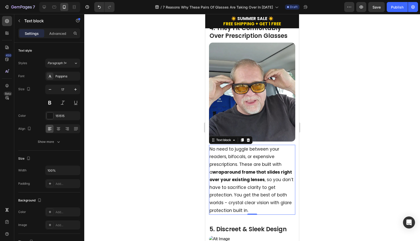
scroll to position [707, 0]
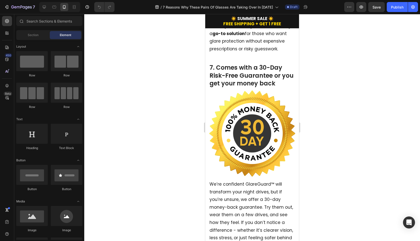
scroll to position [1066, 0]
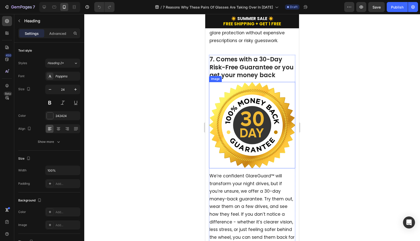
scroll to position [1268, 0]
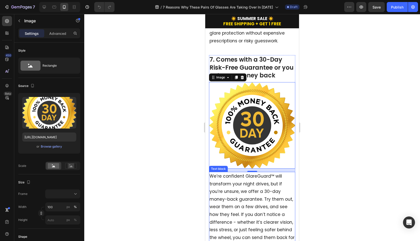
click at [180, 154] on div at bounding box center [252, 127] width 336 height 227
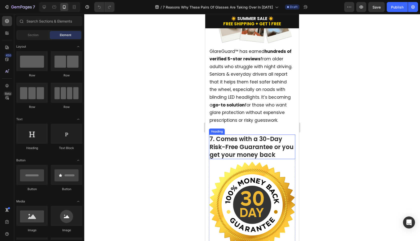
scroll to position [1044, 0]
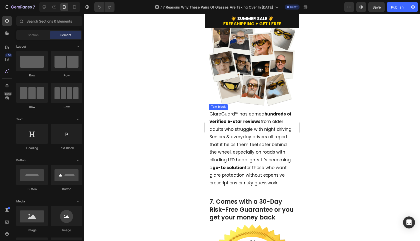
click at [246, 143] on p "GlareGuard™ has earned hundreds of verified 5-star reviews from older adults wh…" at bounding box center [252, 148] width 85 height 77
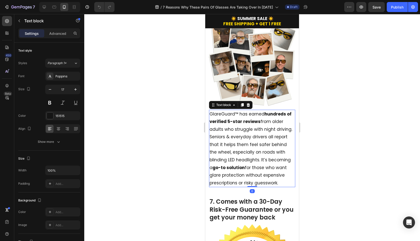
click at [246, 143] on p "GlareGuard™ has earned hundreds of verified 5-star reviews from older adults wh…" at bounding box center [252, 148] width 85 height 77
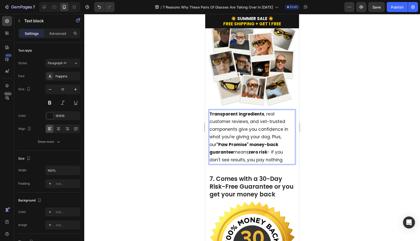
click at [272, 148] on p "Transparent ingredients , real customer reviews, and vet-trusted components giv…" at bounding box center [252, 137] width 85 height 54
click at [283, 156] on p "Transparent ingredients , real customer reviews, and vet-trusted components giv…" at bounding box center [252, 137] width 85 height 54
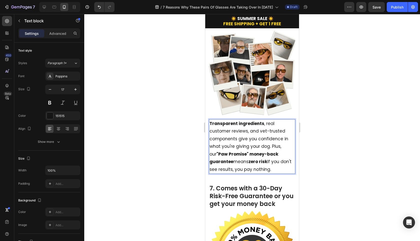
scroll to position [1116, 0]
click at [262, 147] on p "Transparent ingredients , real customer reviews, and vet-trusted components giv…" at bounding box center [252, 147] width 85 height 54
click at [268, 161] on strong "zero risk" at bounding box center [258, 162] width 19 height 6
click at [284, 167] on p "Transparent ingredients , real customer reviews, and vet-trusted components giv…" at bounding box center [252, 147] width 85 height 54
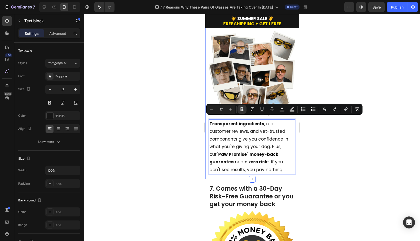
drag, startPoint x: 287, startPoint y: 168, endPoint x: 209, endPoint y: 119, distance: 92.3
click at [209, 119] on div "6. Loved by over 100,000+ Satisfied UK Drivers Heading Image Transparent ingred…" at bounding box center [252, 92] width 94 height 173
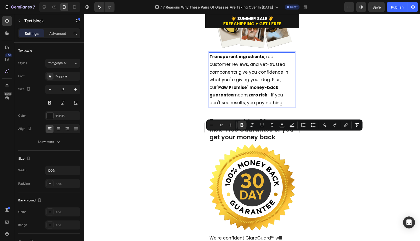
click at [211, 106] on p "Transparent ingredients , real customer reviews, and vet-trusted components giv…" at bounding box center [252, 80] width 85 height 54
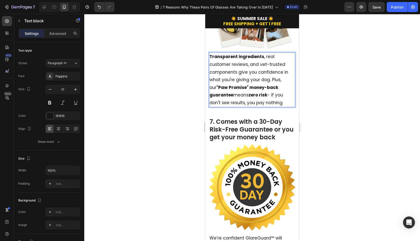
scroll to position [1070, 0]
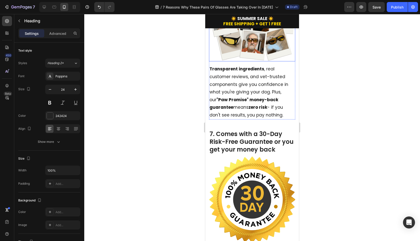
scroll to position [1091, 0]
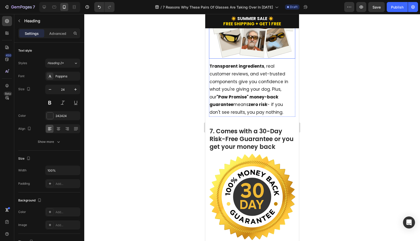
click at [267, 59] on img at bounding box center [252, 15] width 86 height 86
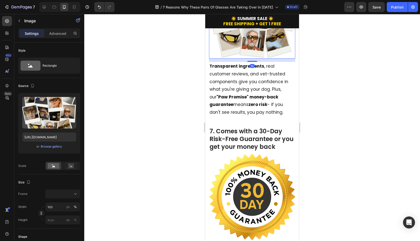
click at [266, 116] on p "Transparent ingredients , real customer reviews, and vet-trusted components giv…" at bounding box center [252, 89] width 85 height 54
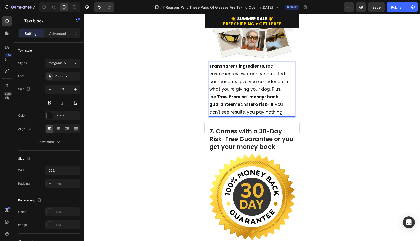
click at [274, 116] on p "Transparent ingredients , real customer reviews, and vet-trusted components giv…" at bounding box center [252, 89] width 85 height 54
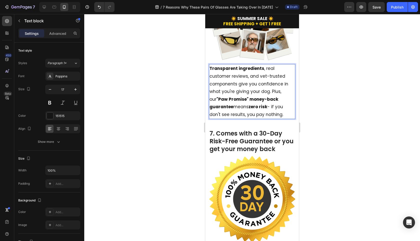
scroll to position [1089, 0]
click at [281, 118] on p "Transparent ingredients , real customer reviews, and vet-trusted components giv…" at bounding box center [252, 92] width 85 height 54
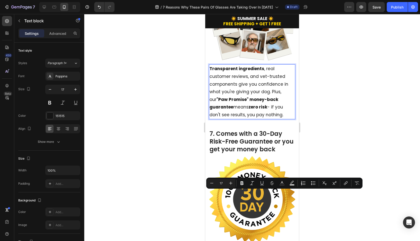
click at [312, 190] on div at bounding box center [252, 127] width 336 height 227
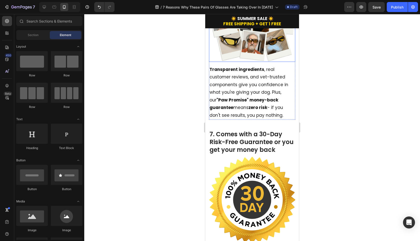
scroll to position [1169, 0]
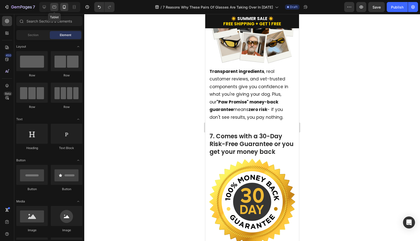
click at [56, 8] on icon at bounding box center [54, 7] width 5 height 5
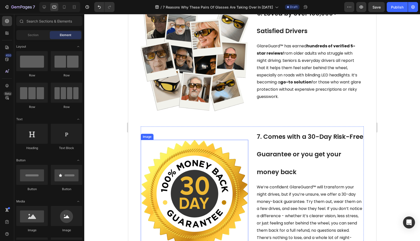
scroll to position [686, 0]
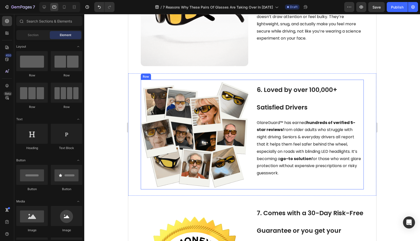
click at [254, 119] on div "Image 6. Loved by over 100,000+ Satisfied Drivers Heading GlareGuard™ has earne…" at bounding box center [252, 135] width 223 height 110
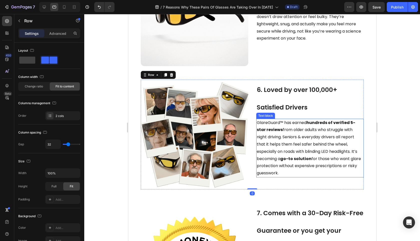
click at [259, 121] on span "GlareGuard™ has earned hundreds of verified 5-star reviews from older adults wh…" at bounding box center [309, 148] width 104 height 56
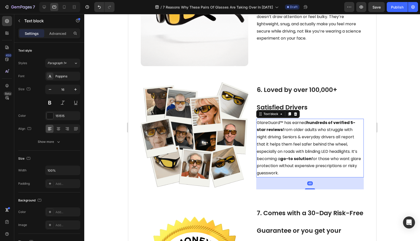
click at [259, 121] on span "GlareGuard™ has earned hundreds of verified 5-star reviews from older adults wh…" at bounding box center [309, 148] width 104 height 56
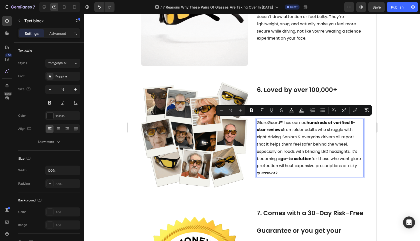
click at [298, 158] on strong "go-to solution" at bounding box center [295, 159] width 31 height 6
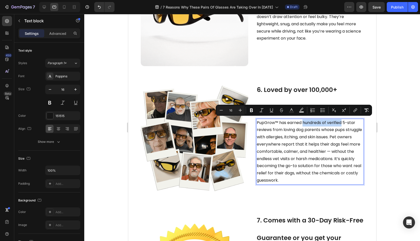
drag, startPoint x: 301, startPoint y: 121, endPoint x: 340, endPoint y: 121, distance: 39.8
click at [340, 121] on span "PupGrow™ has earned hundreds of verified 5-star reviews from loving dog parents…" at bounding box center [309, 151] width 105 height 63
click at [341, 129] on span "PupGrow™ has earned hundreds of verified 5-star reviews from loving dog parents…" at bounding box center [309, 151] width 105 height 63
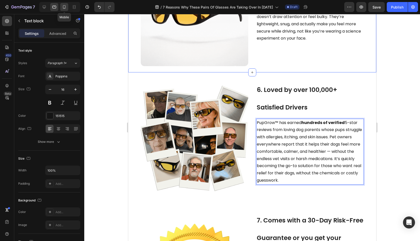
click at [66, 9] on icon at bounding box center [64, 7] width 5 height 5
type input "17"
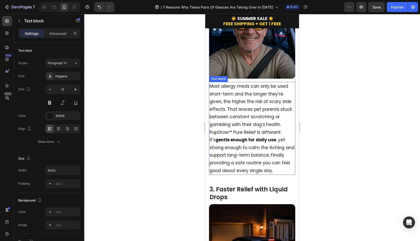
click at [279, 128] on p "Most allergy meds can only be used short-term and the longer they’re given, the…" at bounding box center [252, 128] width 85 height 92
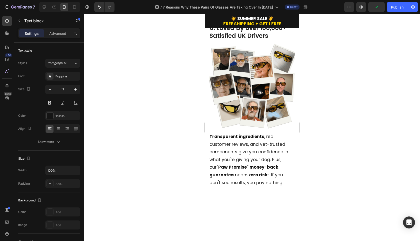
scroll to position [999, 0]
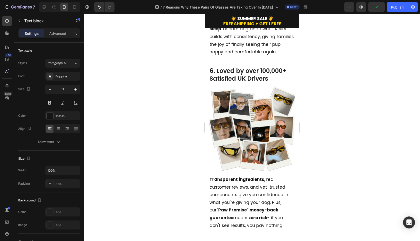
click at [263, 56] on p "After months or even years of scratching, licking, and sleepless nights, pet pa…" at bounding box center [252, 13] width 85 height 84
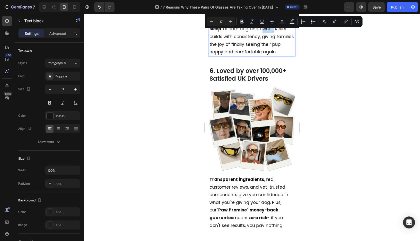
scroll to position [1156, 0]
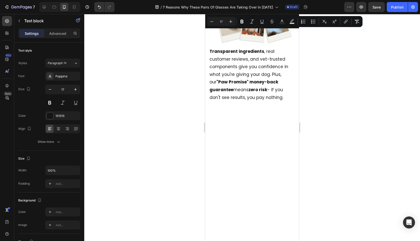
type input "16"
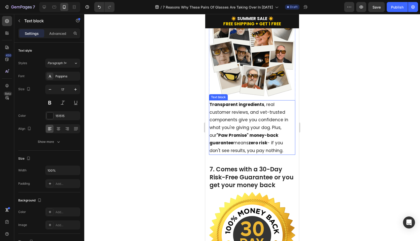
click at [259, 115] on p "Transparent ingredients , real customer reviews, and vet-trusted components giv…" at bounding box center [252, 128] width 85 height 54
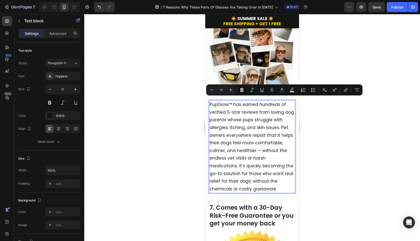
click at [245, 112] on p "PupGrow™ has earned hundreds of verified 5-star reviews from loving dog parents…" at bounding box center [252, 147] width 85 height 92
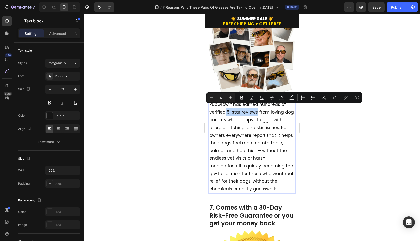
drag, startPoint x: 228, startPoint y: 108, endPoint x: 257, endPoint y: 108, distance: 28.8
click at [257, 108] on p "PupGrow™ has earned hundreds of verified 5-star reviews from loving dog parents…" at bounding box center [252, 147] width 85 height 92
click at [281, 191] on div "6. Loved by over 100,000+ Satisfied UK Drivers Heading Image PupGrow™ has earne…" at bounding box center [252, 92] width 94 height 212
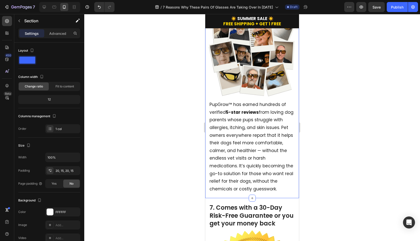
click at [279, 182] on p "PupGrow™ has earned hundreds of verified 5-star reviews from loving dog parents…" at bounding box center [252, 147] width 85 height 92
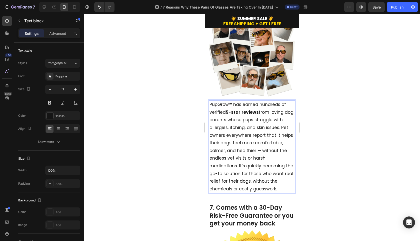
click at [278, 185] on p "PupGrow™ has earned hundreds of verified 5-star reviews from loving dog parents…" at bounding box center [252, 147] width 85 height 92
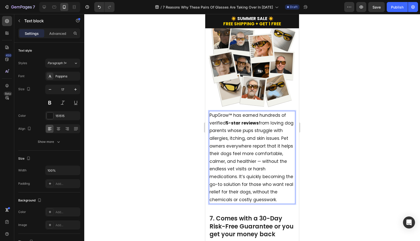
scroll to position [1144, 0]
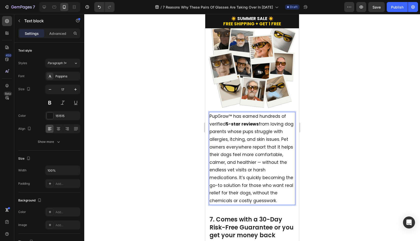
click at [356, 173] on div at bounding box center [252, 127] width 336 height 227
click at [246, 150] on p "PupGrow™ has earned hundreds of verified 5-star reviews from loving dog parents…" at bounding box center [252, 158] width 85 height 92
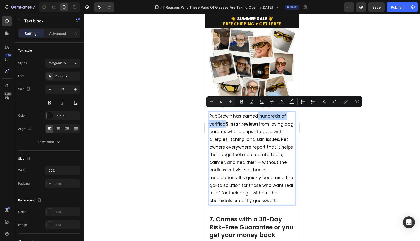
drag, startPoint x: 258, startPoint y: 111, endPoint x: 225, endPoint y: 120, distance: 33.6
click at [225, 120] on p "PupGrow™ has earned hundreds of verified 5-star reviews from loving dog parents…" at bounding box center [252, 158] width 85 height 92
click at [257, 121] on strong "hundreds of verified 5-star reviews" at bounding box center [248, 120] width 76 height 14
drag, startPoint x: 259, startPoint y: 121, endPoint x: 259, endPoint y: 113, distance: 7.8
click at [259, 113] on strong "hundreds of verified 5-star reviews" at bounding box center [248, 120] width 76 height 14
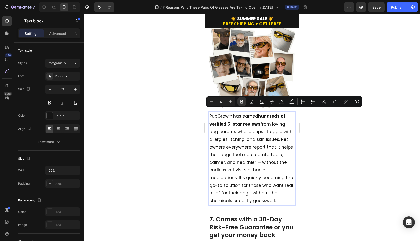
click at [256, 137] on p "PupGrow™ has earned hundreds of verified 5-star reviews from loving dog parents…" at bounding box center [252, 158] width 85 height 92
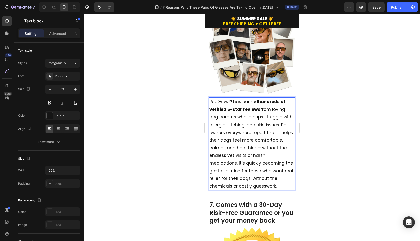
scroll to position [1162, 0]
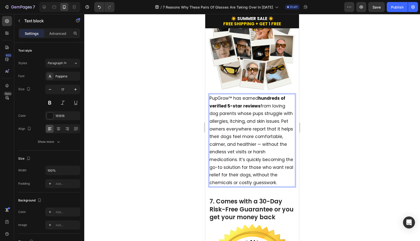
click at [260, 142] on p "PupGrow™ has earned hundreds of verified 5-star reviews from loving dog parents…" at bounding box center [252, 140] width 85 height 92
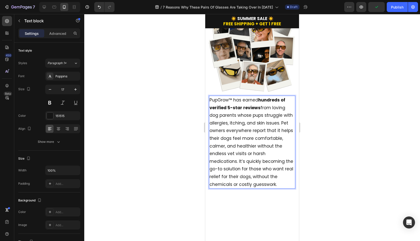
scroll to position [1082, 0]
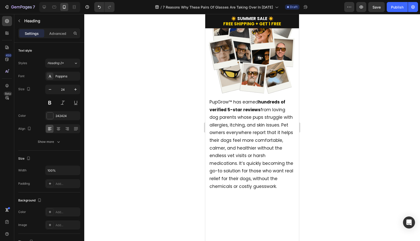
drag, startPoint x: 273, startPoint y: 77, endPoint x: 248, endPoint y: 77, distance: 25.3
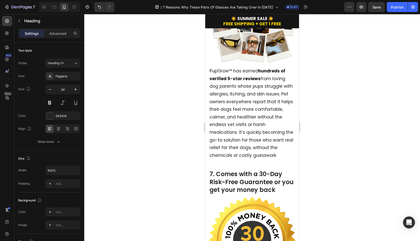
scroll to position [1184, 0]
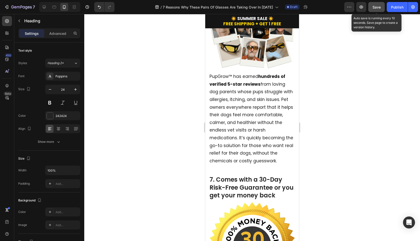
click at [373, 9] on div "Save" at bounding box center [377, 7] width 8 height 5
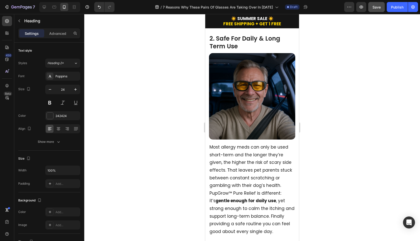
scroll to position [308, 0]
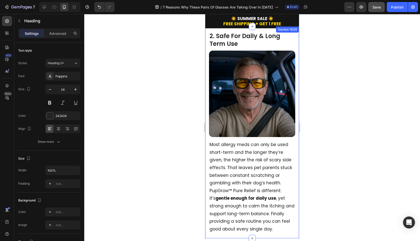
click at [324, 101] on div at bounding box center [252, 127] width 336 height 227
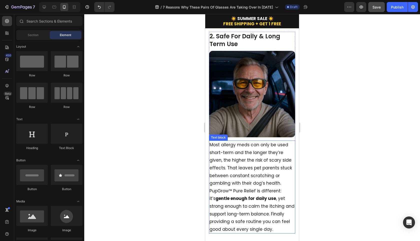
scroll to position [310, 0]
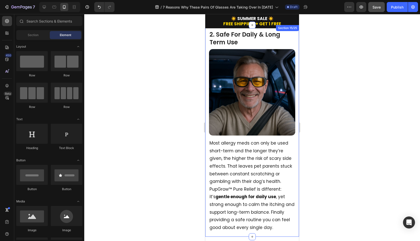
click at [190, 116] on div at bounding box center [252, 127] width 336 height 227
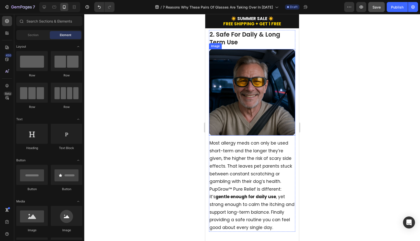
click at [259, 97] on img at bounding box center [252, 92] width 86 height 86
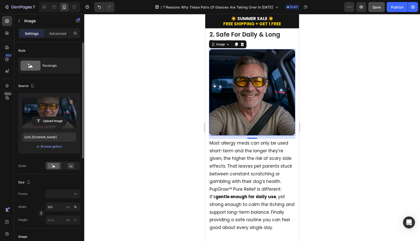
drag, startPoint x: 51, startPoint y: 122, endPoint x: 52, endPoint y: 128, distance: 5.3
click at [52, 128] on div "Upload Image" at bounding box center [49, 113] width 54 height 32
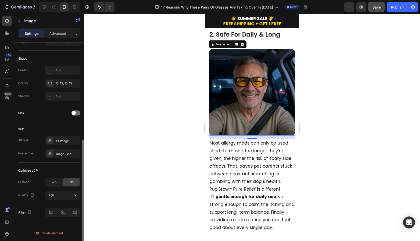
scroll to position [0, 0]
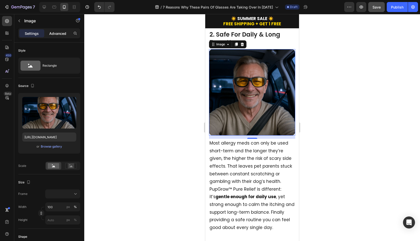
click at [57, 36] on div "Advanced" at bounding box center [57, 33] width 25 height 8
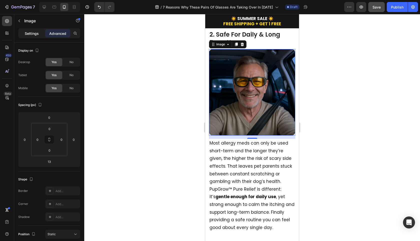
click at [39, 34] on div "Settings" at bounding box center [31, 33] width 25 height 8
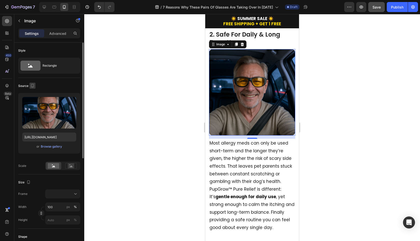
click at [32, 86] on icon "button" at bounding box center [32, 85] width 5 height 5
click at [54, 84] on div "Source" at bounding box center [49, 86] width 62 height 8
click at [67, 167] on icon at bounding box center [71, 166] width 12 height 6
click at [54, 166] on icon at bounding box center [53, 166] width 3 height 2
click at [49, 138] on input "https://cdn.shopify.com/s/files/1/0726/9498/8958/files/gempages_581465140201783…" at bounding box center [49, 136] width 54 height 9
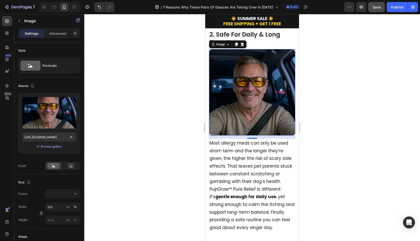
click at [104, 156] on div at bounding box center [252, 127] width 336 height 227
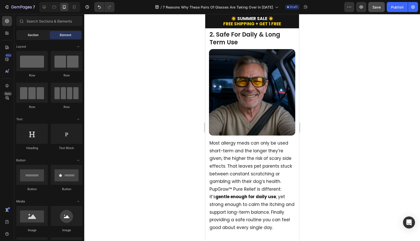
click at [38, 38] on div "Section" at bounding box center [33, 35] width 32 height 8
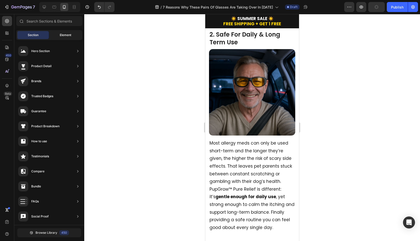
click at [64, 35] on span "Element" at bounding box center [66, 35] width 12 height 5
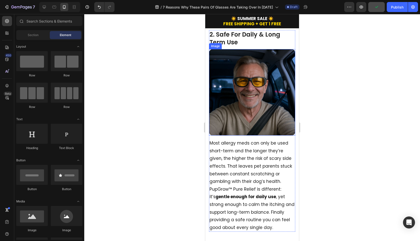
click at [253, 80] on img at bounding box center [252, 92] width 86 height 86
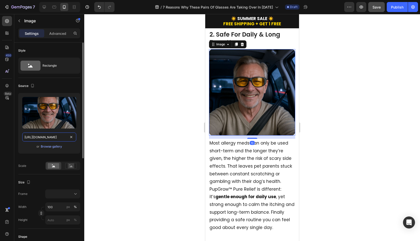
click at [59, 139] on input "https://cdn.shopify.com/s/files/1/0726/9498/8958/files/gempages_581465140201783…" at bounding box center [49, 136] width 54 height 9
click at [57, 147] on div "Browse gallery" at bounding box center [51, 146] width 21 height 5
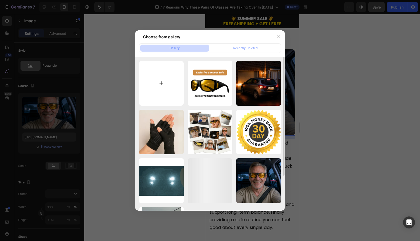
click at [172, 92] on input "file" at bounding box center [161, 83] width 45 height 45
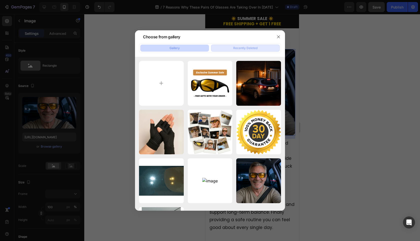
click at [248, 48] on div "Recently Deleted" at bounding box center [246, 48] width 24 height 5
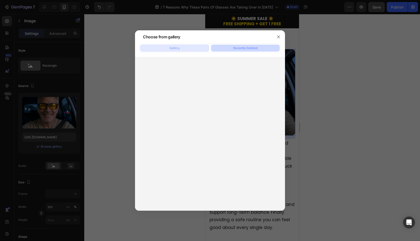
click at [188, 49] on button "Gallery" at bounding box center [174, 48] width 69 height 7
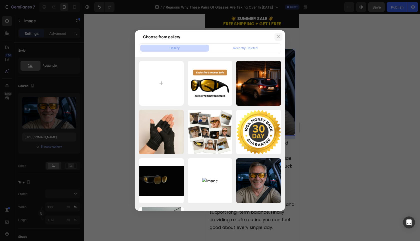
click at [281, 37] on icon "button" at bounding box center [279, 37] width 4 height 4
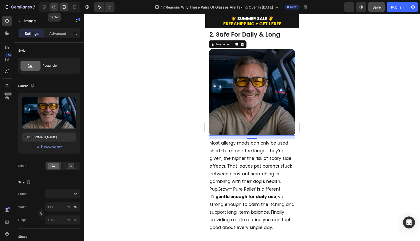
click at [53, 9] on icon at bounding box center [54, 7] width 5 height 5
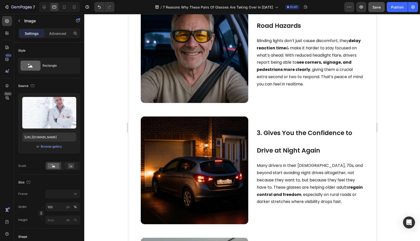
scroll to position [269, 0]
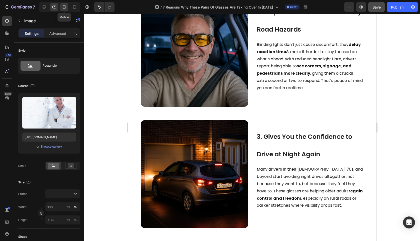
click at [66, 6] on icon at bounding box center [64, 7] width 3 height 4
type input "https://cdn.shopify.com/s/files/1/0726/9498/8958/files/gempages_581465140201783…"
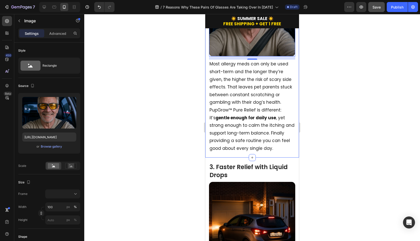
scroll to position [382, 0]
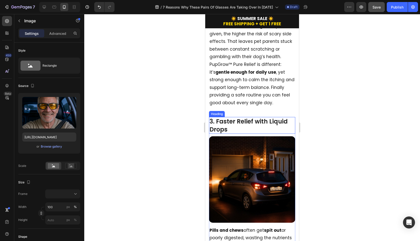
click at [253, 117] on h2 "3. Faster Relief with Liquid Drops" at bounding box center [252, 125] width 86 height 17
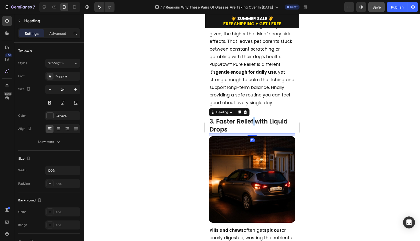
click at [253, 117] on h2 "3. Faster Relief with Liquid Drops" at bounding box center [252, 125] width 86 height 17
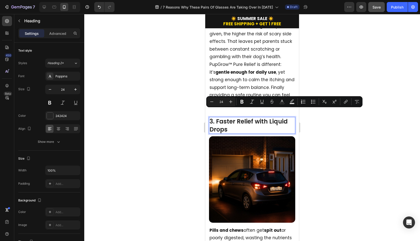
click at [234, 119] on p "3. Faster Relief with Liquid Drops" at bounding box center [252, 125] width 85 height 16
drag, startPoint x: 238, startPoint y: 121, endPoint x: 215, endPoint y: 113, distance: 23.9
click at [215, 117] on p "3. Faster Relief with Liquid Drops" at bounding box center [252, 125] width 85 height 16
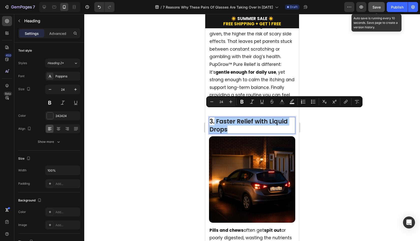
click at [376, 8] on span "Save" at bounding box center [377, 7] width 8 height 4
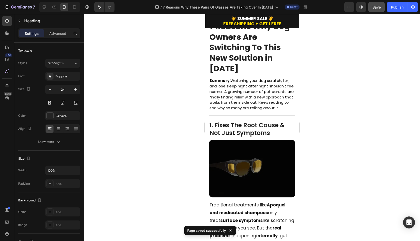
scroll to position [0, 0]
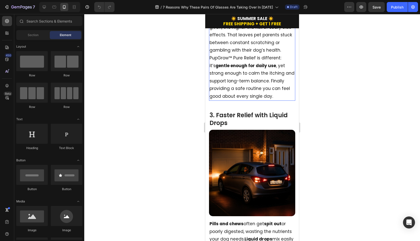
scroll to position [378, 0]
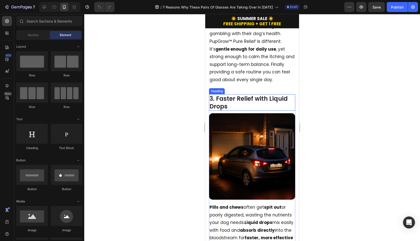
click at [219, 111] on h2 "3. Faster Relief with Liquid Drops" at bounding box center [252, 102] width 86 height 17
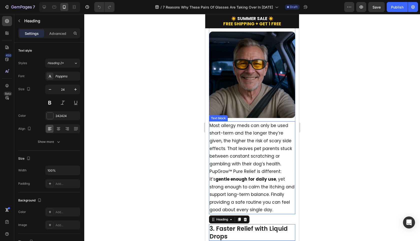
scroll to position [279, 0]
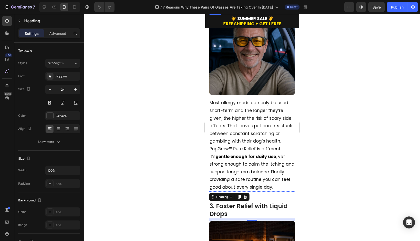
click at [246, 79] on img at bounding box center [252, 52] width 86 height 86
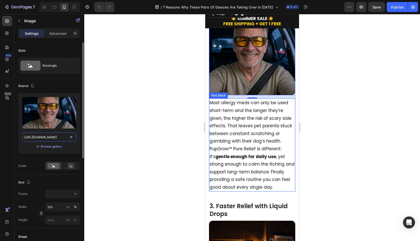
click at [64, 136] on input "[URL][DOMAIN_NAME]" at bounding box center [49, 136] width 54 height 9
paste input "videos/c/o/v/d3f6d918671f45a5a7151b792d7b629c.mp4"
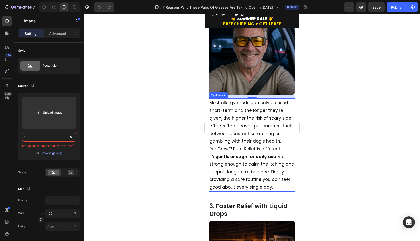
scroll to position [0, 0]
type input "\"
click at [60, 34] on p "Advanced" at bounding box center [57, 33] width 17 height 5
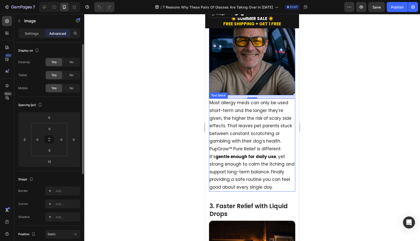
scroll to position [7, 0]
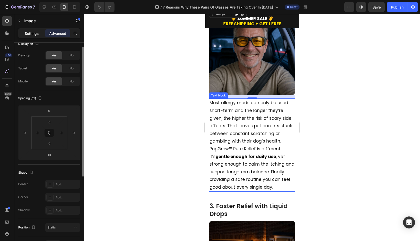
click at [30, 37] on div "Settings" at bounding box center [31, 33] width 25 height 8
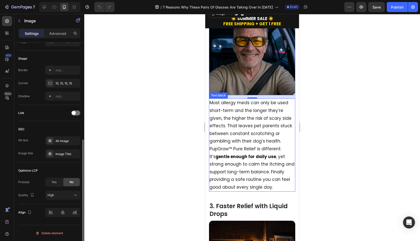
scroll to position [0, 0]
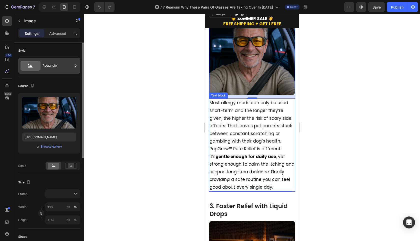
click at [47, 67] on div "Rectangle" at bounding box center [58, 66] width 31 height 12
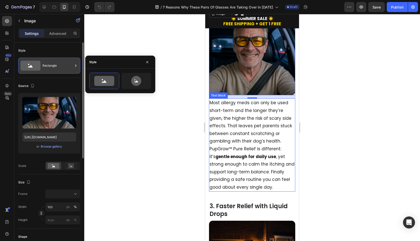
click at [48, 67] on div "Rectangle" at bounding box center [58, 66] width 31 height 12
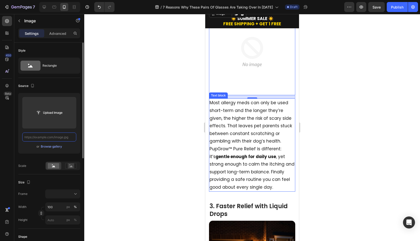
paste input "[URL][DOMAIN_NAME]"
type input "[URL][DOMAIN_NAME]"
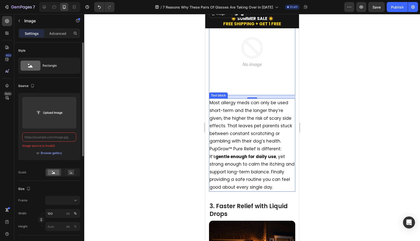
type input "[URL][DOMAIN_NAME]"
click at [65, 86] on div "Source" at bounding box center [49, 86] width 62 height 8
click at [59, 87] on div "Source" at bounding box center [49, 86] width 62 height 8
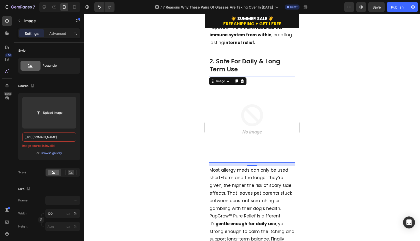
scroll to position [241, 0]
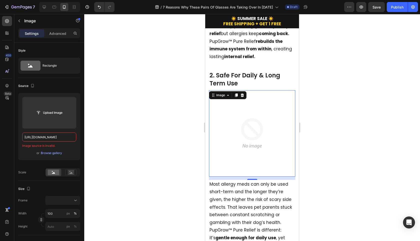
click at [272, 129] on img at bounding box center [252, 133] width 86 height 86
click at [264, 132] on img at bounding box center [252, 133] width 86 height 86
click at [341, 130] on div at bounding box center [252, 127] width 336 height 227
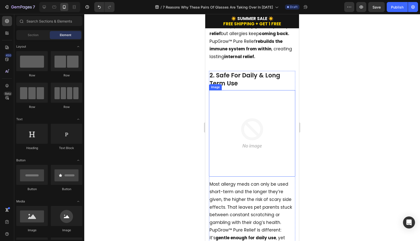
click at [250, 130] on img at bounding box center [252, 133] width 86 height 86
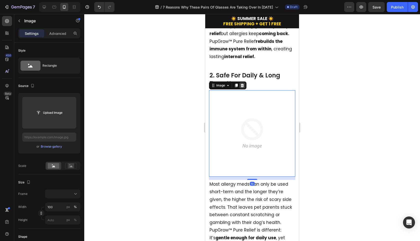
click at [242, 85] on icon at bounding box center [242, 86] width 3 height 4
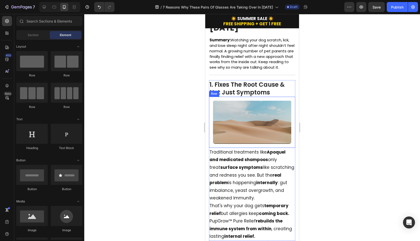
scroll to position [65, 0]
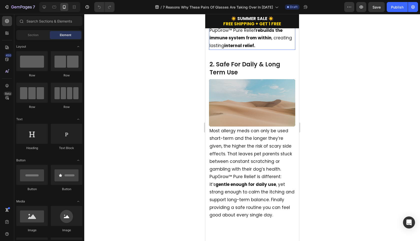
scroll to position [329, 0]
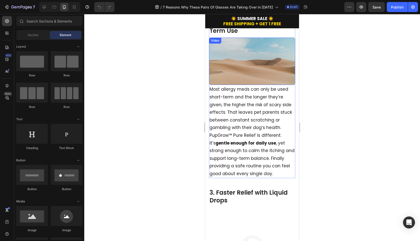
click at [258, 85] on video at bounding box center [252, 61] width 86 height 47
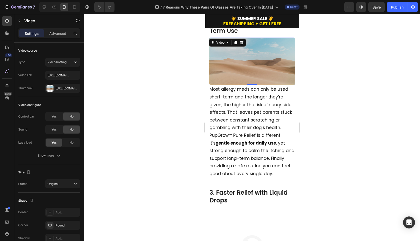
click at [269, 69] on video at bounding box center [252, 61] width 86 height 47
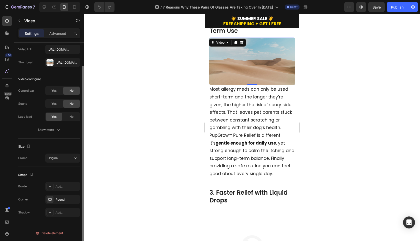
scroll to position [0, 0]
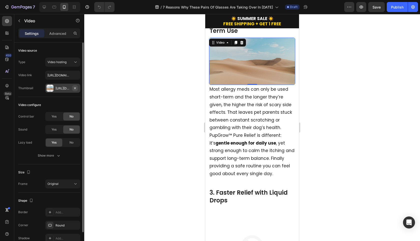
click at [73, 89] on icon "button" at bounding box center [75, 88] width 4 height 4
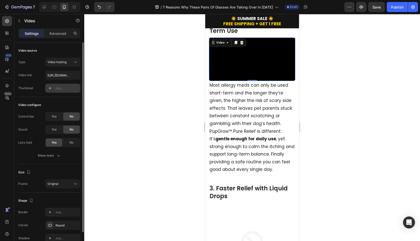
click at [50, 89] on icon at bounding box center [50, 88] width 4 height 4
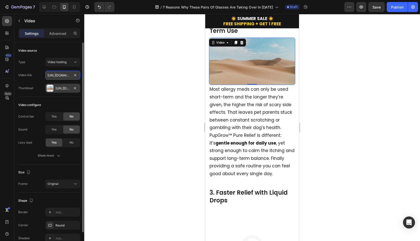
click at [59, 76] on input "[URL][DOMAIN_NAME]" at bounding box center [62, 75] width 35 height 9
paste input "d3f6d918671f45a5a7151b792d7b629"
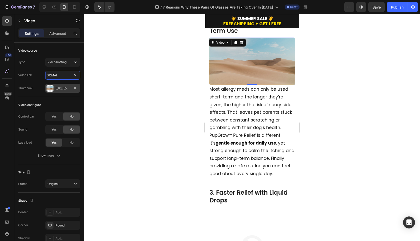
type input "[URL][DOMAIN_NAME]"
click at [155, 121] on div at bounding box center [252, 127] width 336 height 227
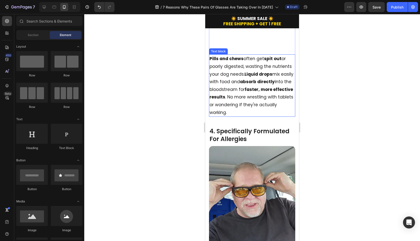
scroll to position [666, 0]
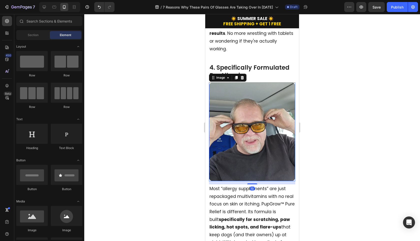
click at [258, 127] on img at bounding box center [252, 131] width 86 height 99
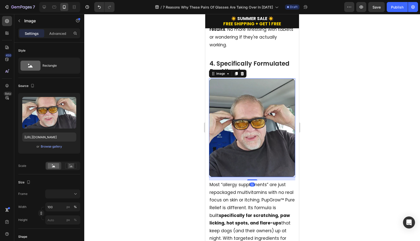
scroll to position [674, 0]
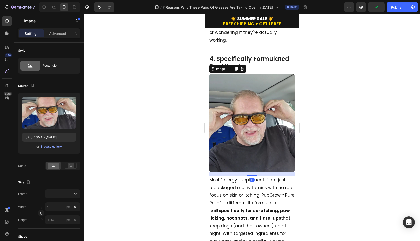
click at [340, 104] on div at bounding box center [252, 127] width 336 height 227
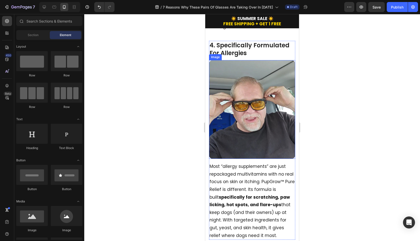
scroll to position [689, 0]
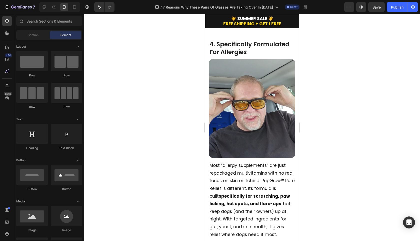
click at [355, 105] on div at bounding box center [252, 127] width 336 height 227
click at [267, 104] on img at bounding box center [252, 108] width 86 height 99
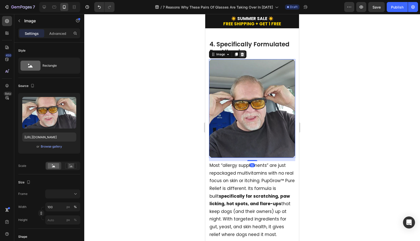
click at [243, 52] on icon at bounding box center [243, 54] width 4 height 4
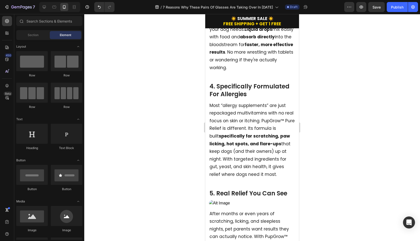
scroll to position [518, 0]
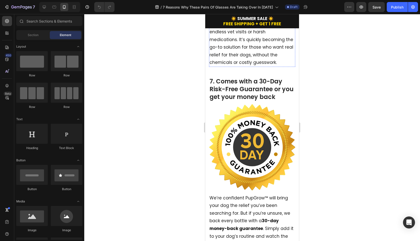
scroll to position [1109, 0]
